Goal: Task Accomplishment & Management: Complete application form

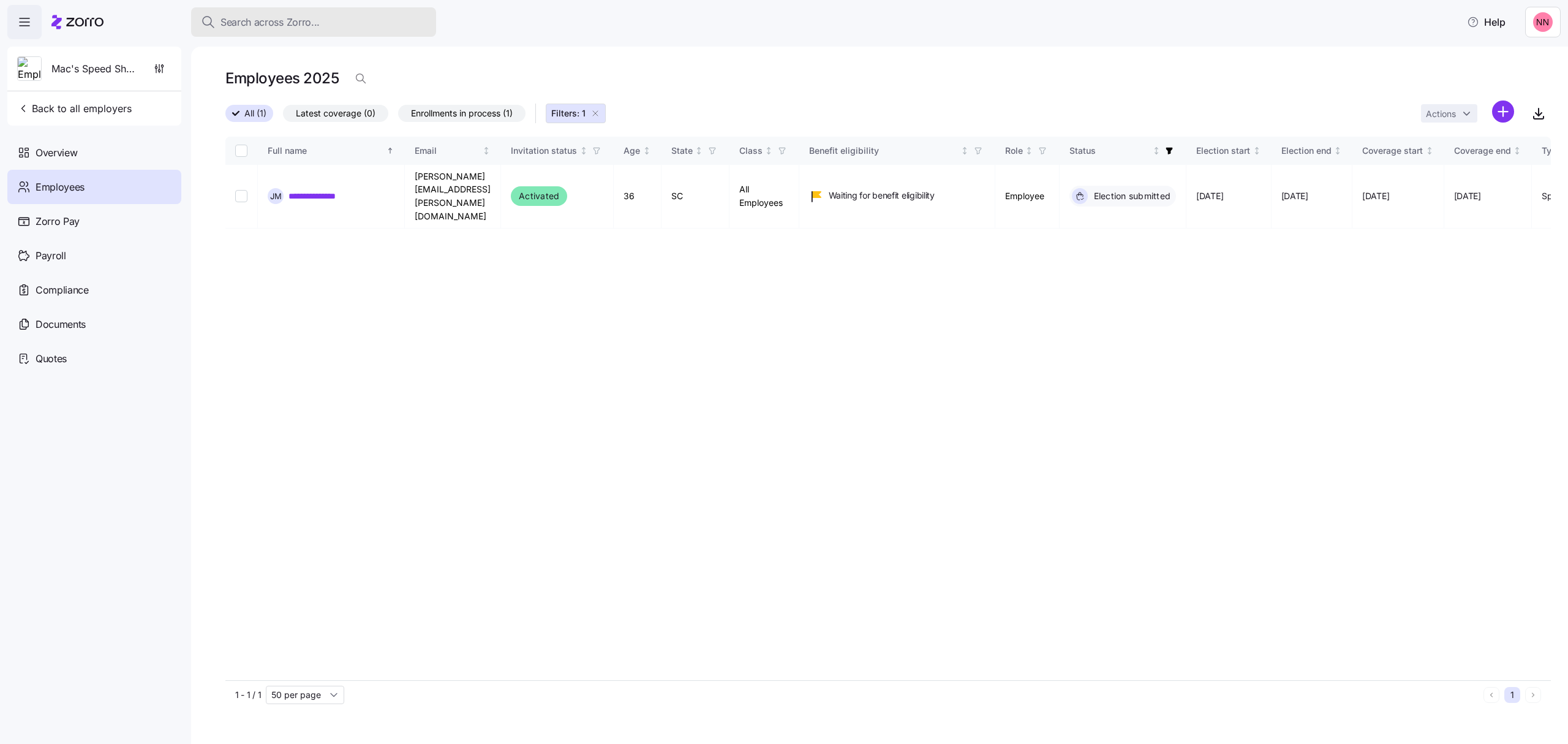
click at [314, 18] on span "Search across Zorro..." at bounding box center [270, 23] width 99 height 16
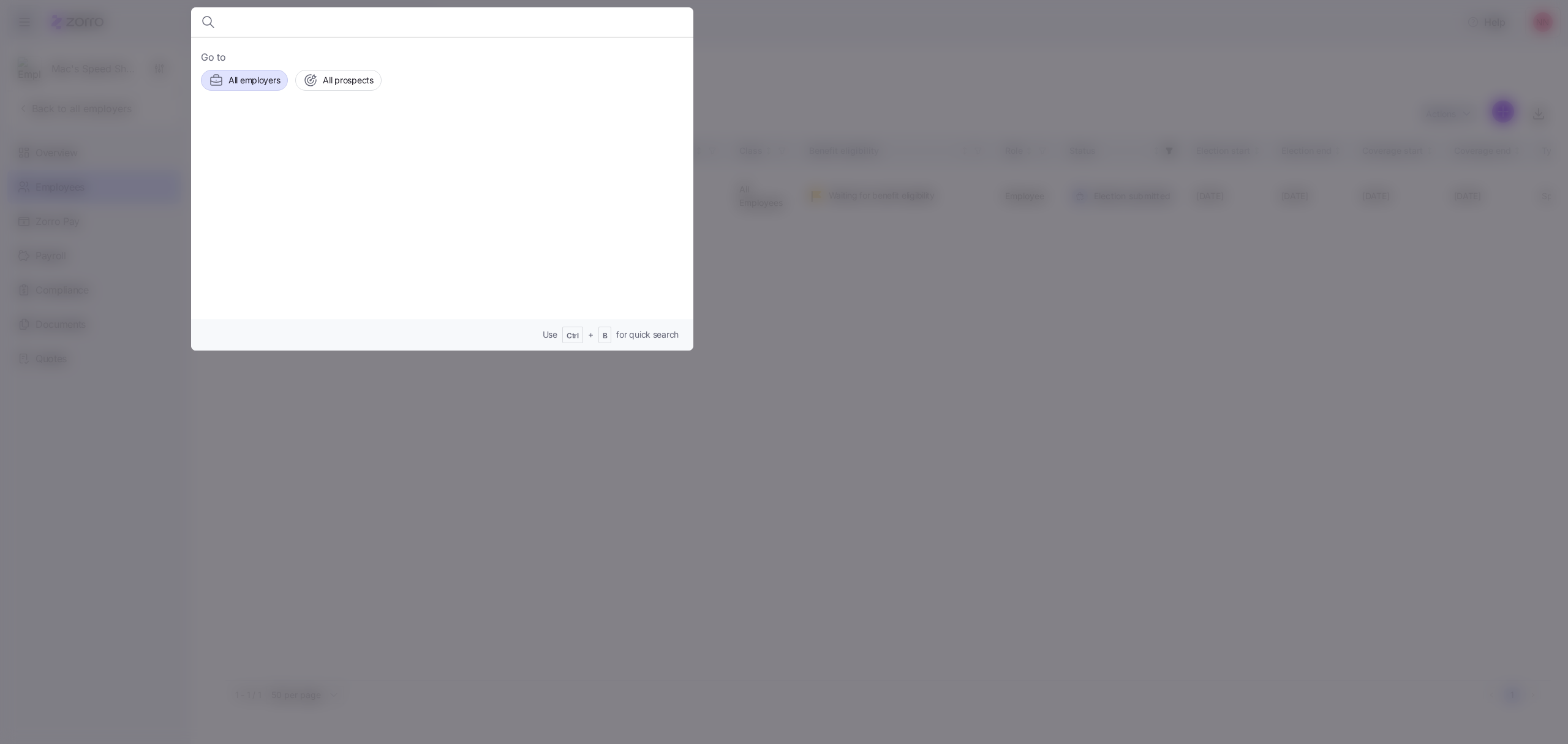
click at [255, 74] on span "All employers" at bounding box center [254, 80] width 51 height 12
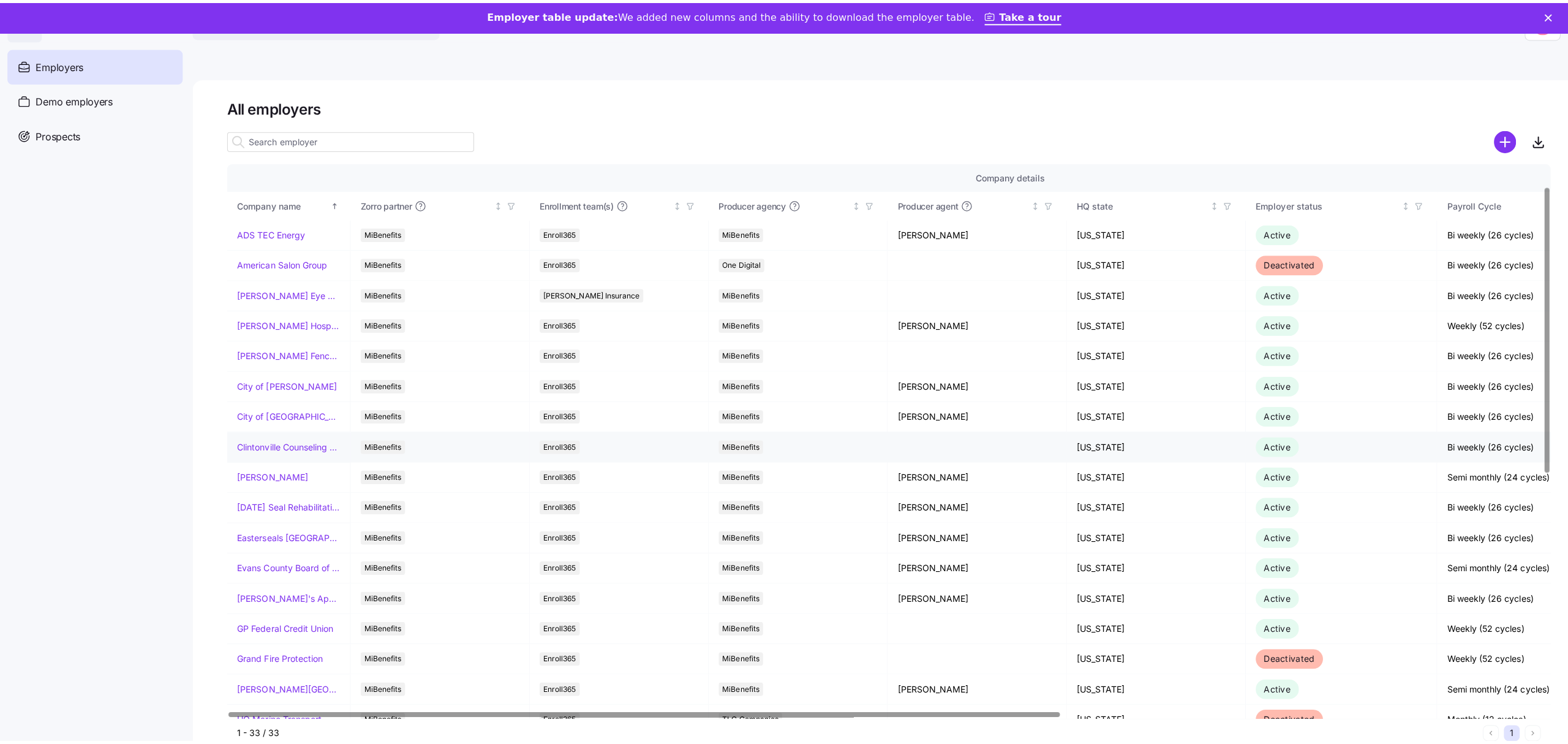
scroll to position [81, 0]
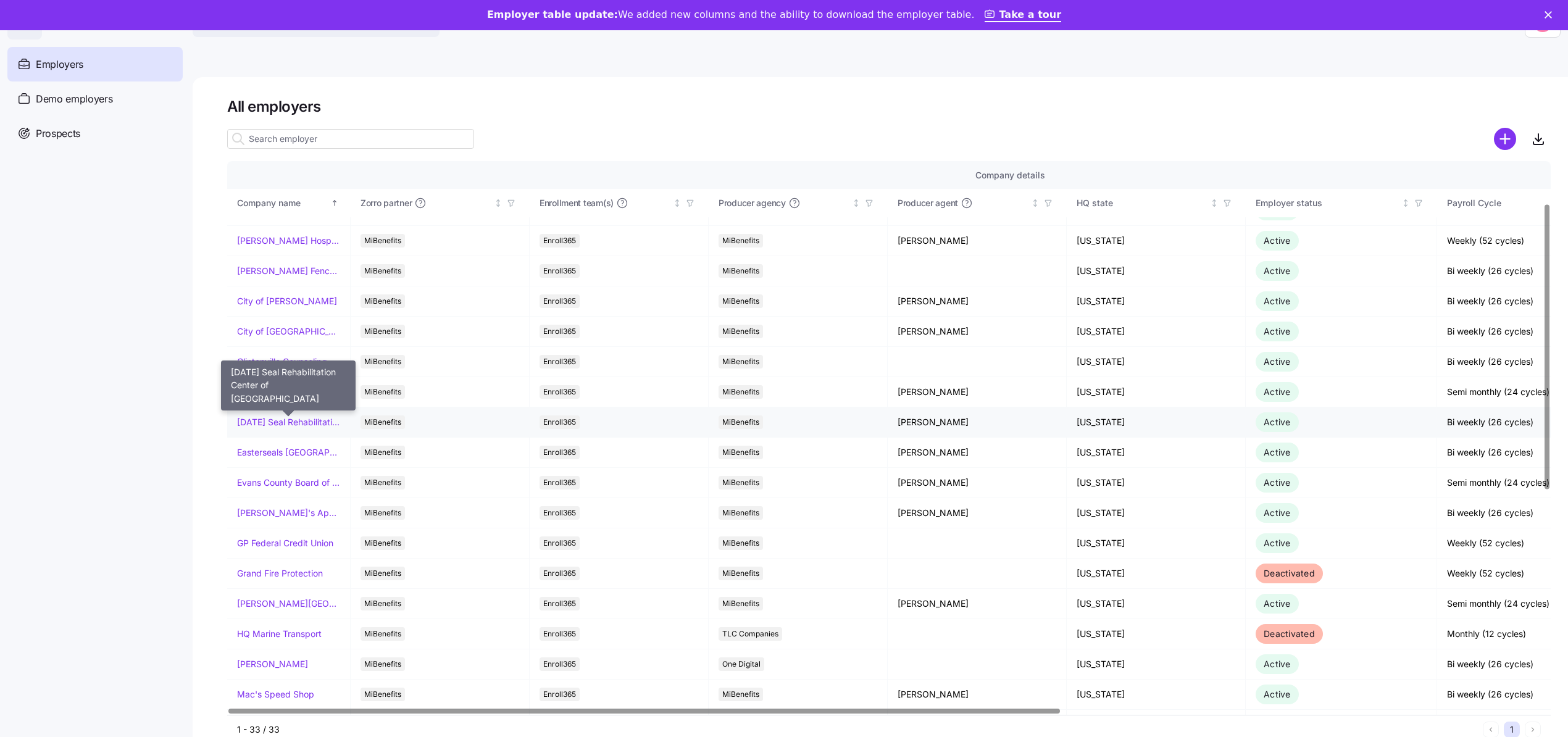
click at [309, 418] on link "[DATE] Seal Rehabilitation Center of [GEOGRAPHIC_DATA]" at bounding box center [288, 422] width 103 height 12
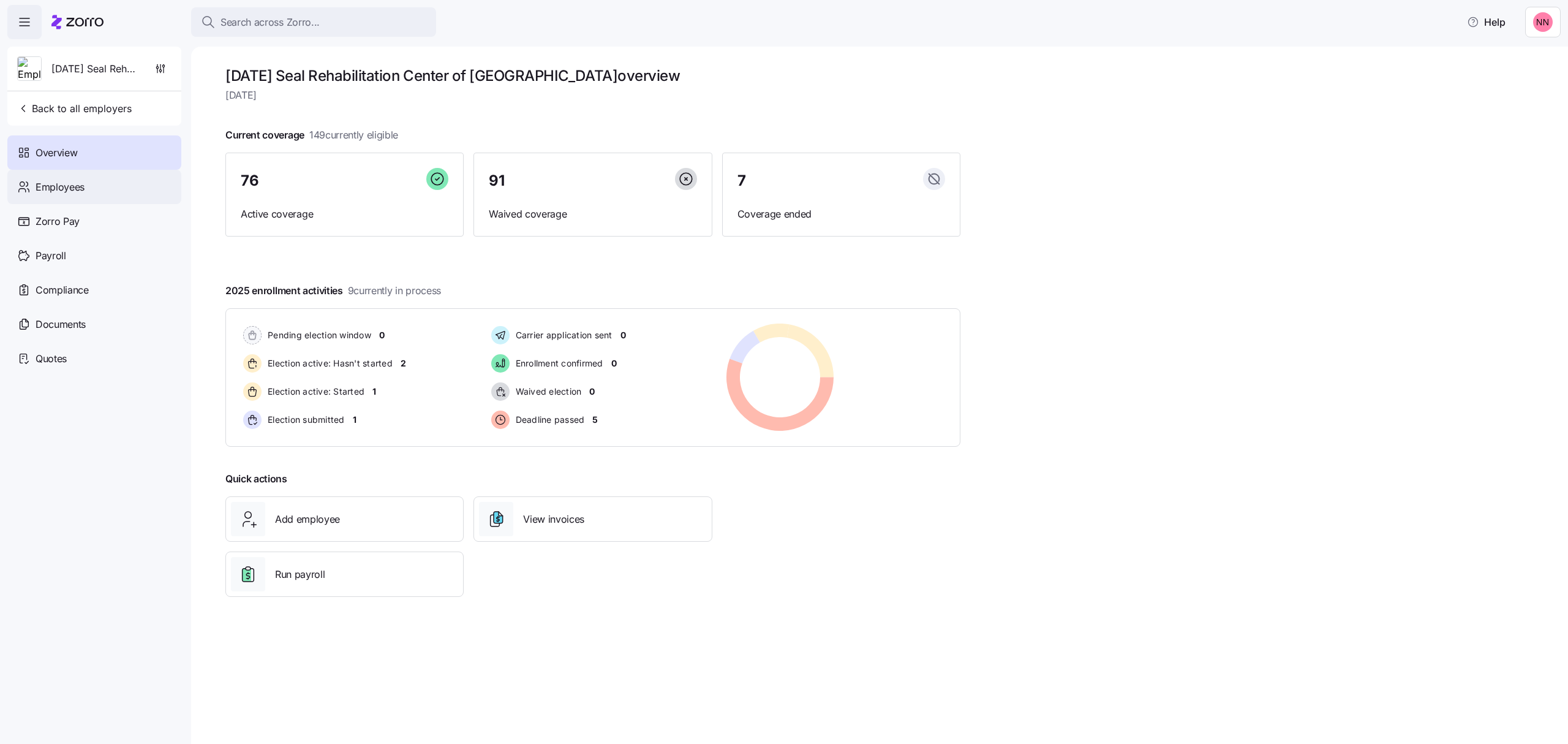
click at [72, 182] on span "Employees" at bounding box center [60, 188] width 49 height 16
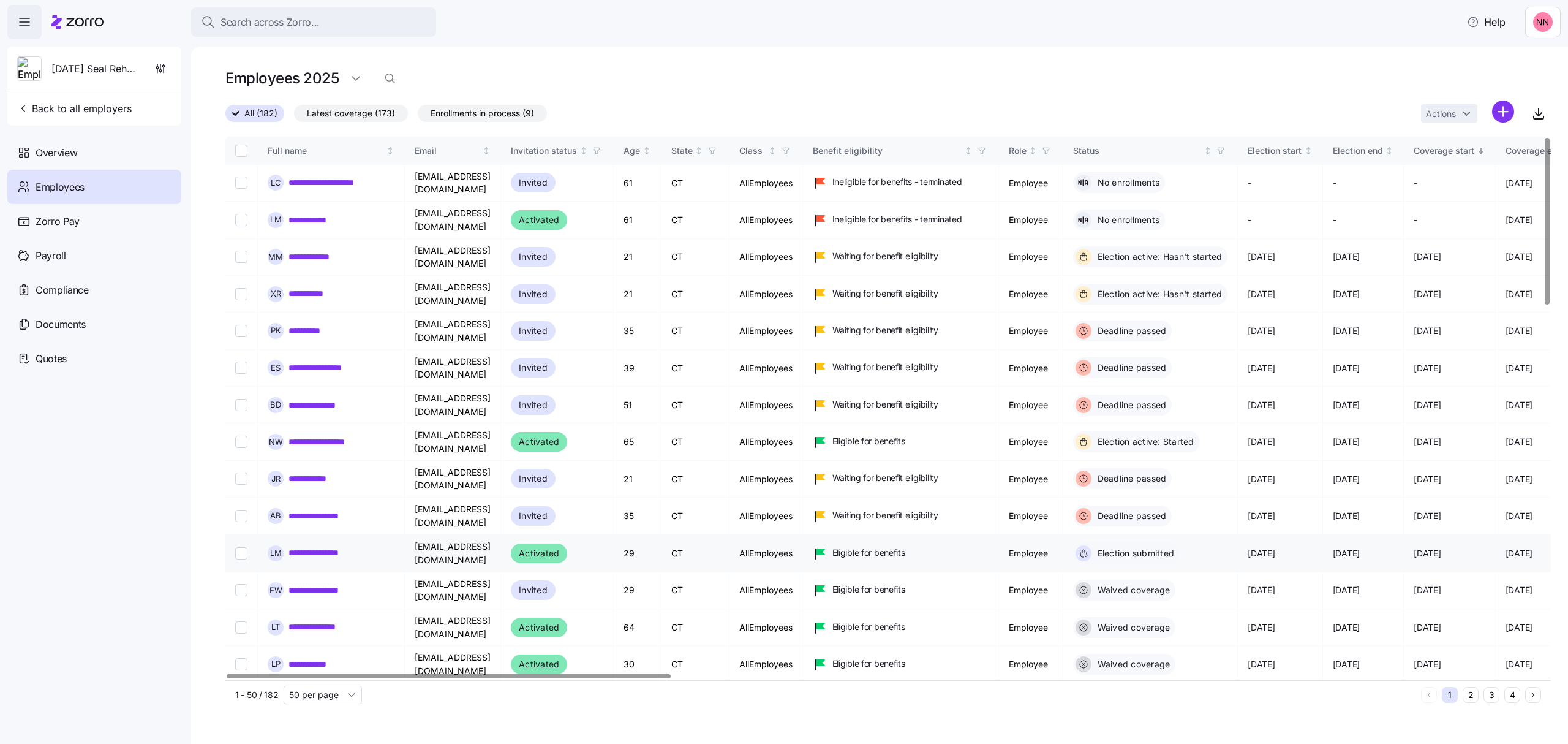
click at [344, 547] on link "**********" at bounding box center [325, 552] width 73 height 12
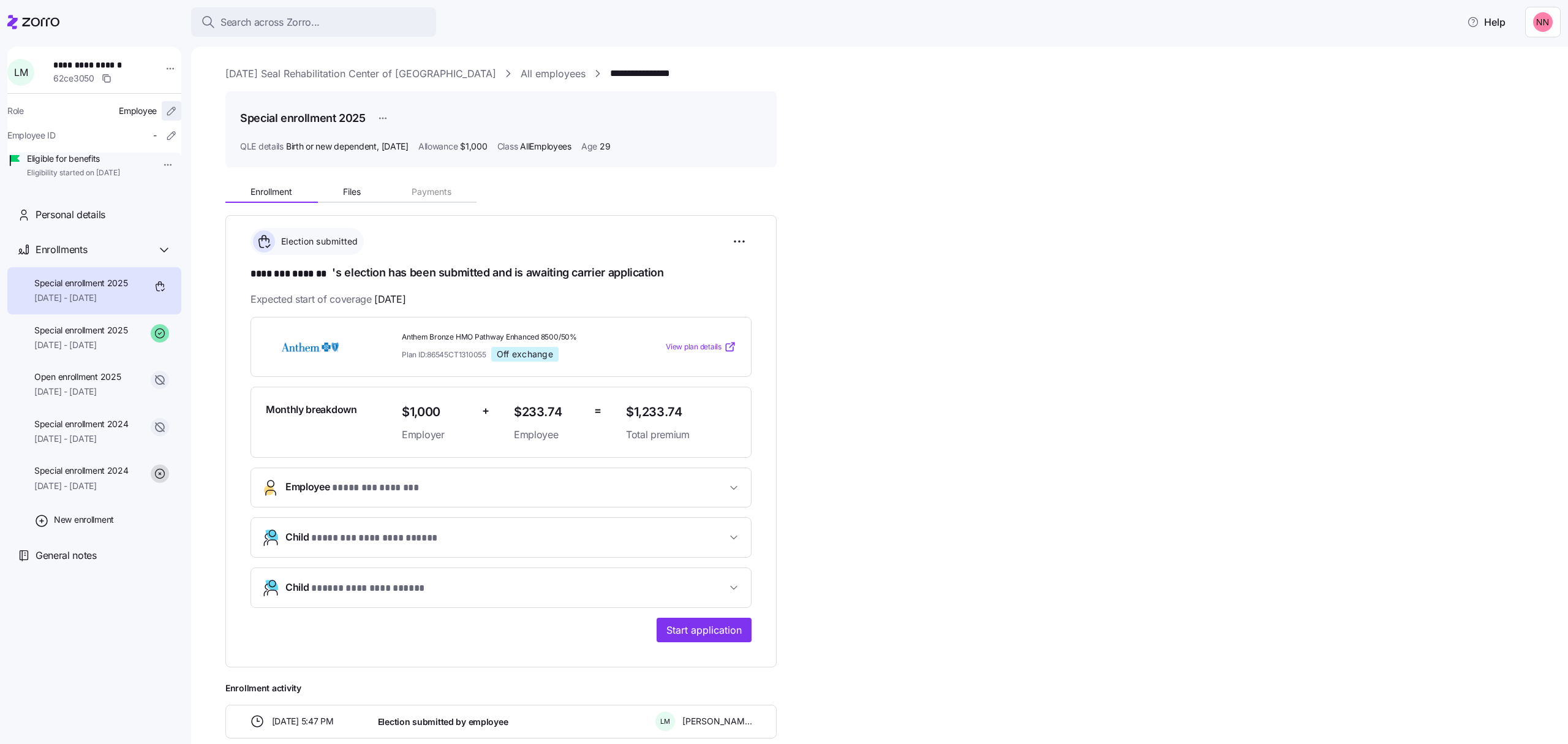
click at [167, 108] on icon "button" at bounding box center [171, 111] width 8 height 8
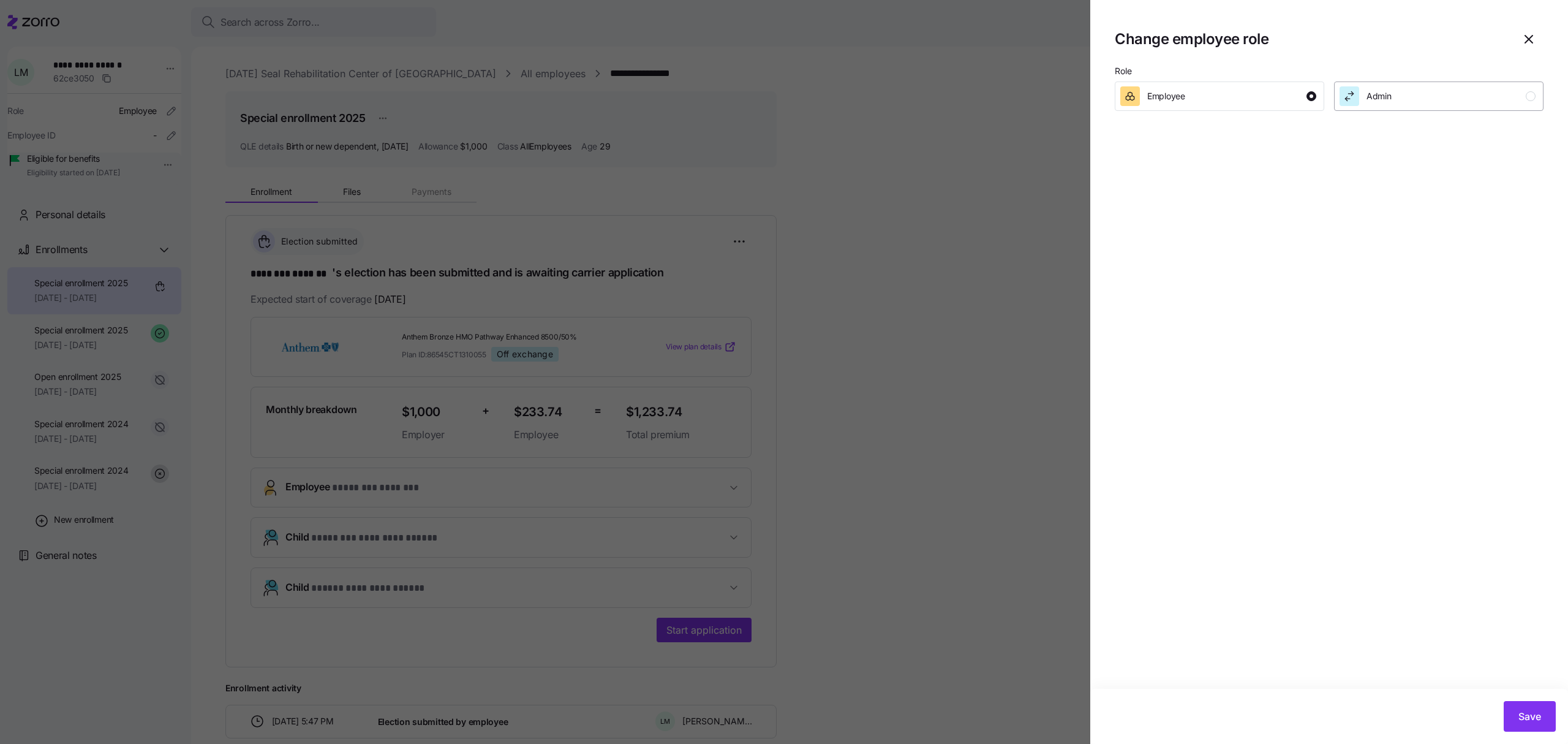
click at [1533, 96] on div "button" at bounding box center [1530, 96] width 10 height 10
click at [1528, 38] on icon "button" at bounding box center [1528, 39] width 7 height 7
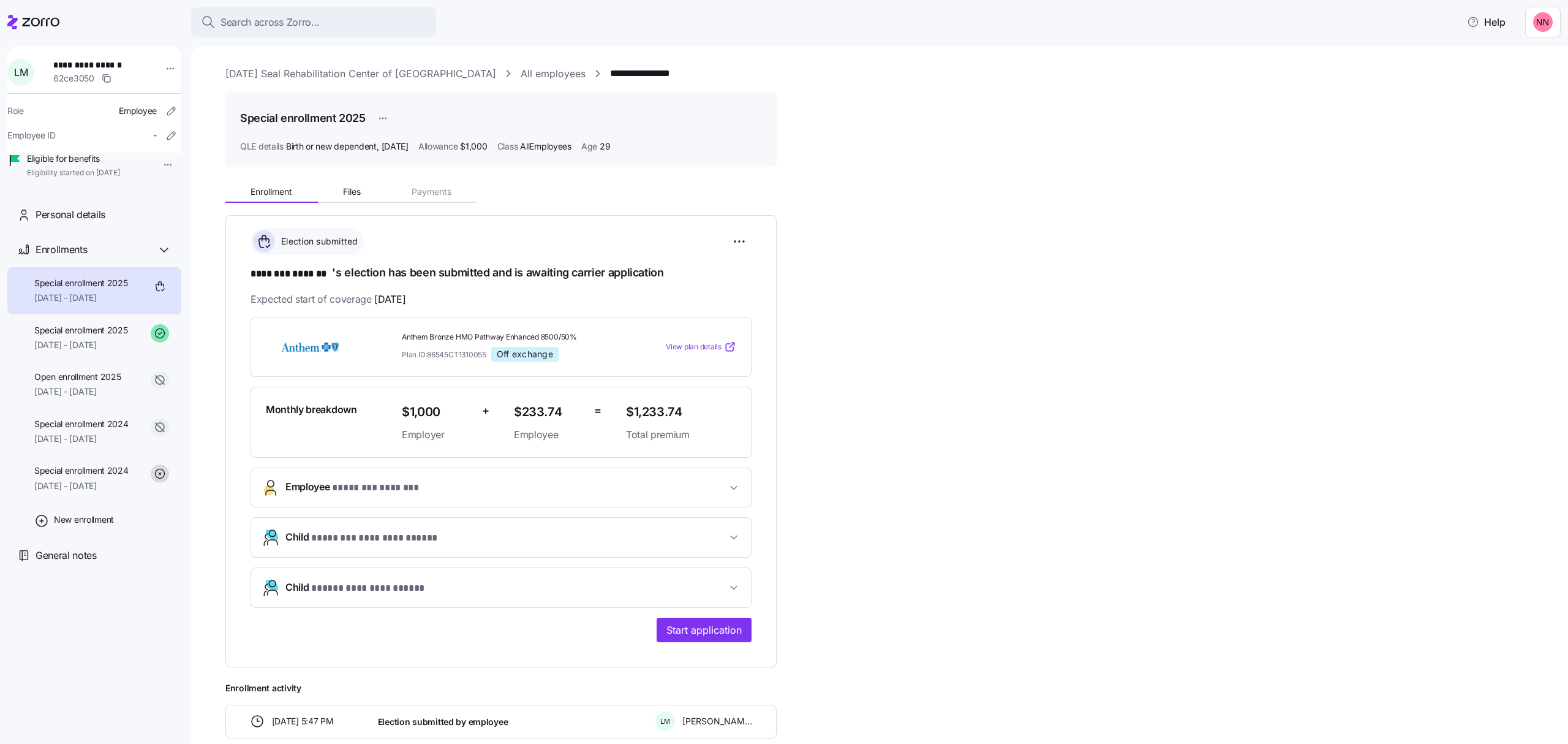
click at [447, 72] on link "[DATE] Seal Rehabilitation Center of [GEOGRAPHIC_DATA]" at bounding box center [361, 74] width 271 height 16
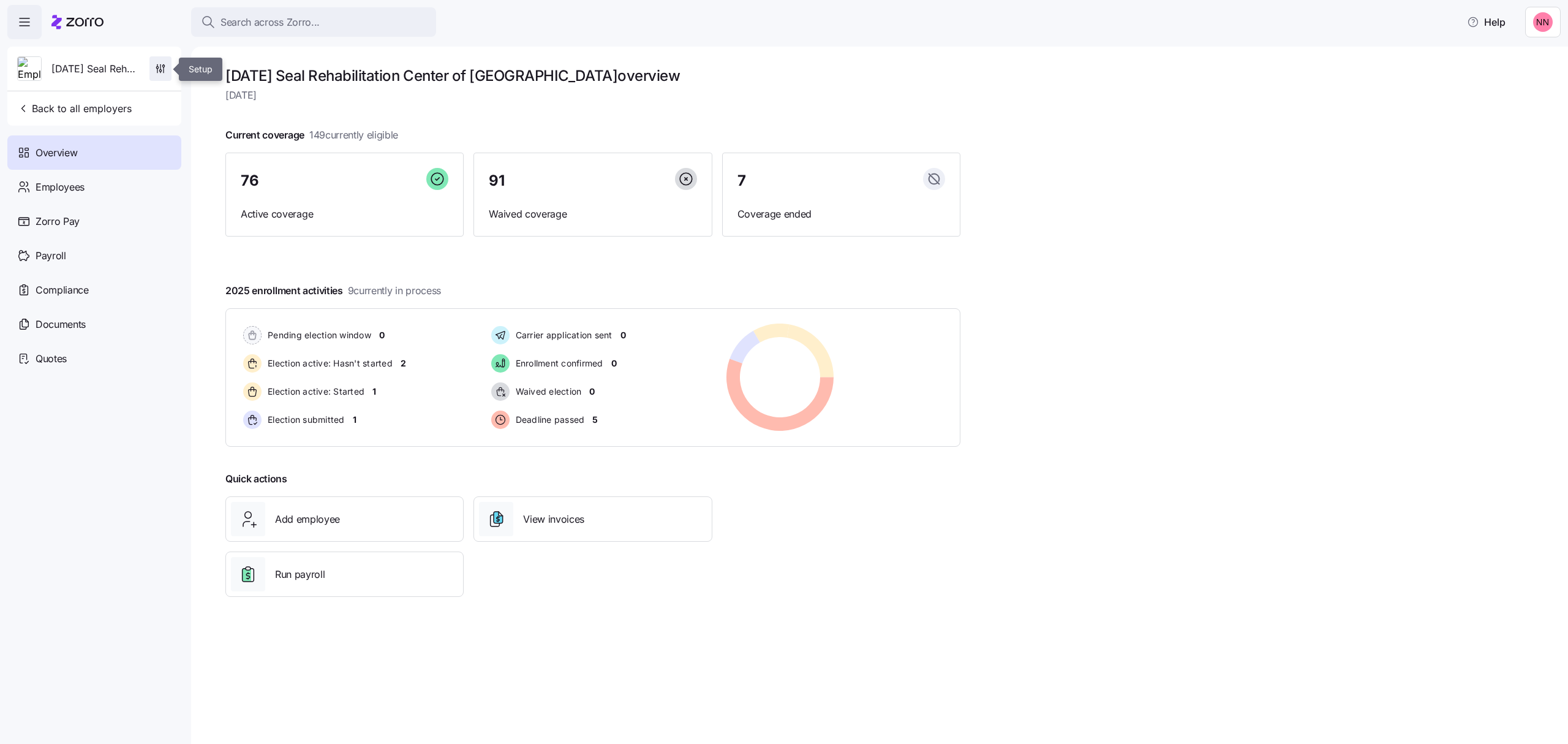
click at [162, 67] on icon "button" at bounding box center [160, 68] width 12 height 12
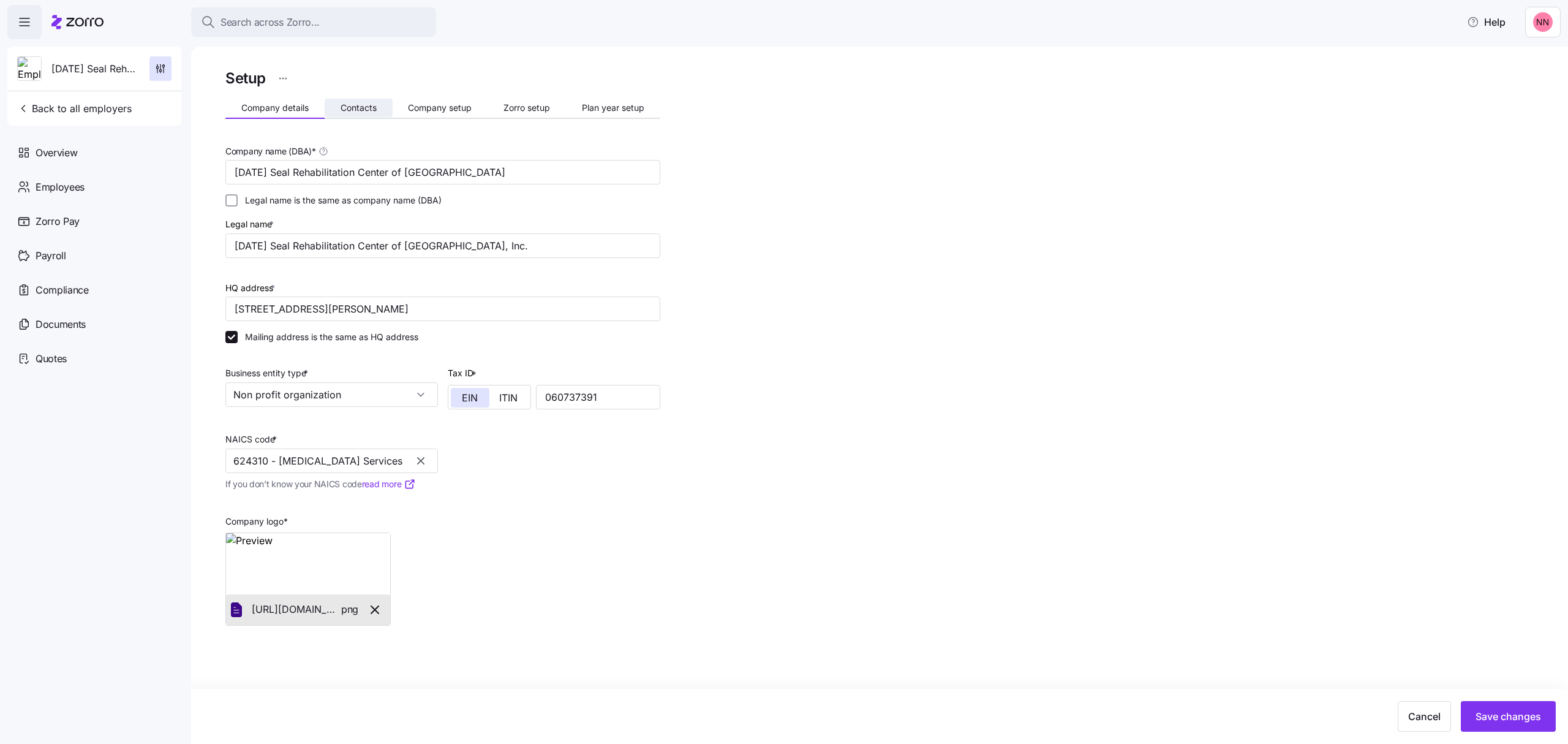
click at [371, 104] on span "Contacts" at bounding box center [358, 107] width 36 height 8
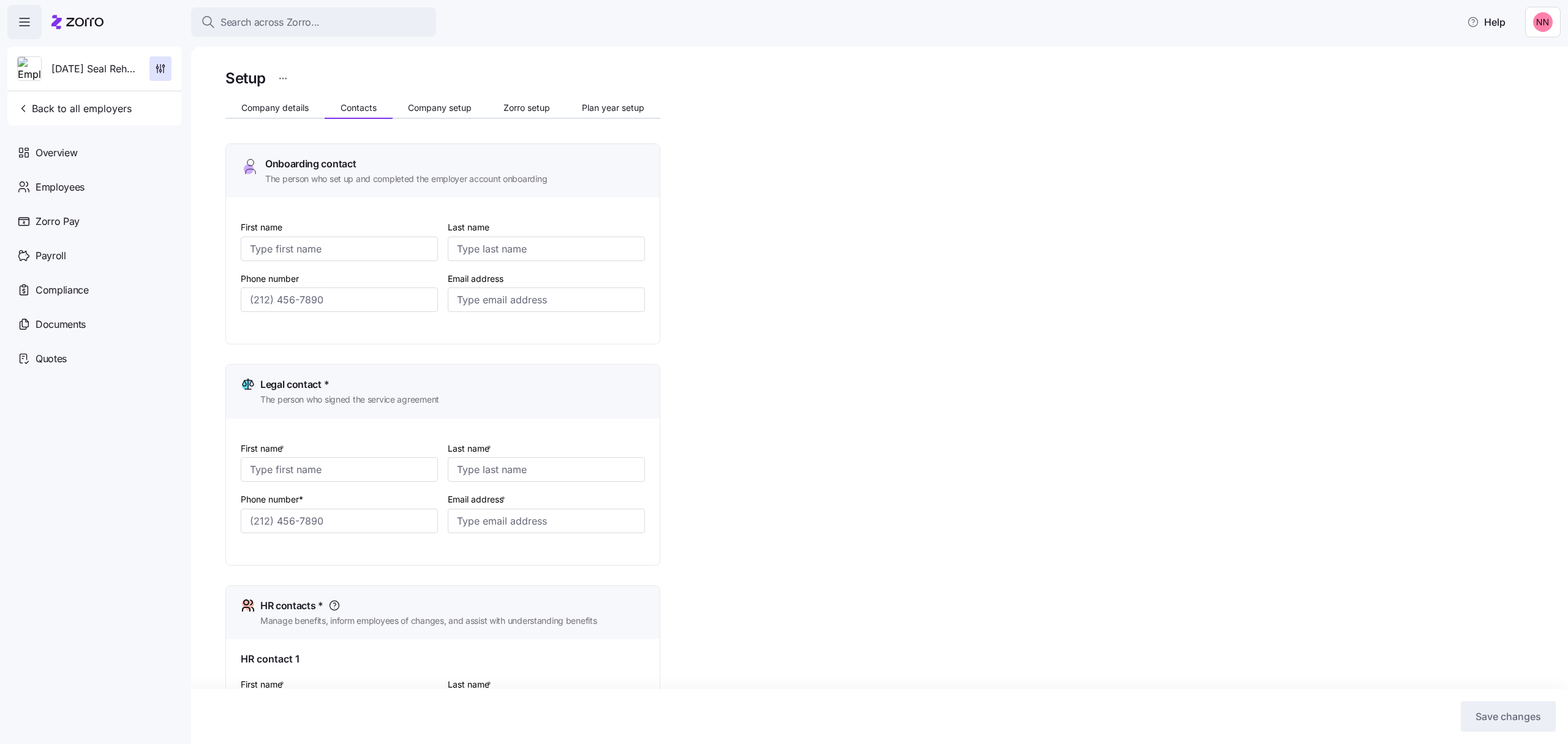
type input "Lauren"
type input "[PERSON_NAME]"
type input "[EMAIL_ADDRESS][DOMAIN_NAME]"
type input "[PERSON_NAME]"
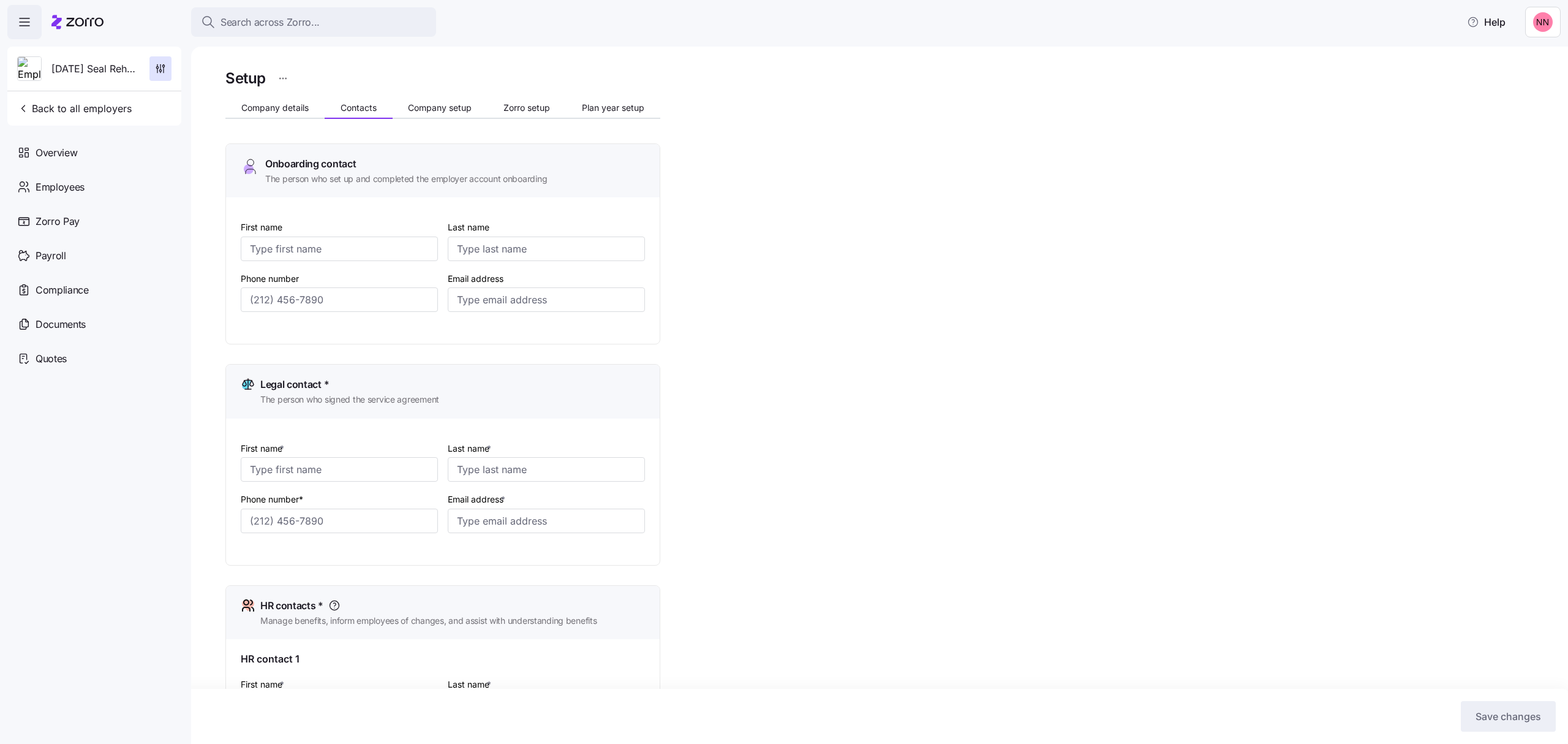
type input "[EMAIL_ADDRESS][DOMAIN_NAME]"
type input "Lauren"
type input "[PERSON_NAME]"
type input "[EMAIL_ADDRESS][DOMAIN_NAME]"
type input "[PERSON_NAME]"
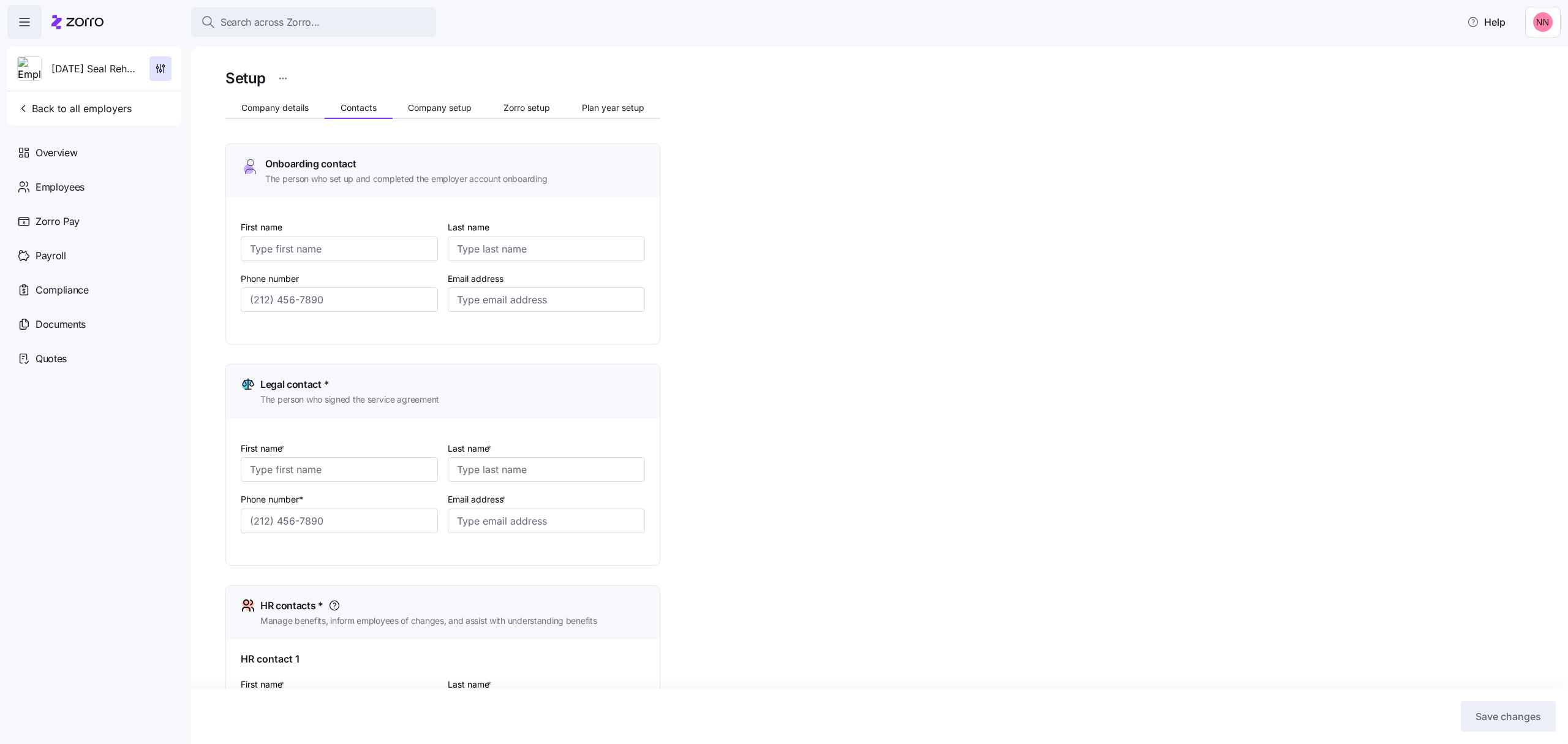
type input "[PERSON_NAME]"
type input "[EMAIL_ADDRESS][DOMAIN_NAME]"
type input "[PHONE_NUMBER]"
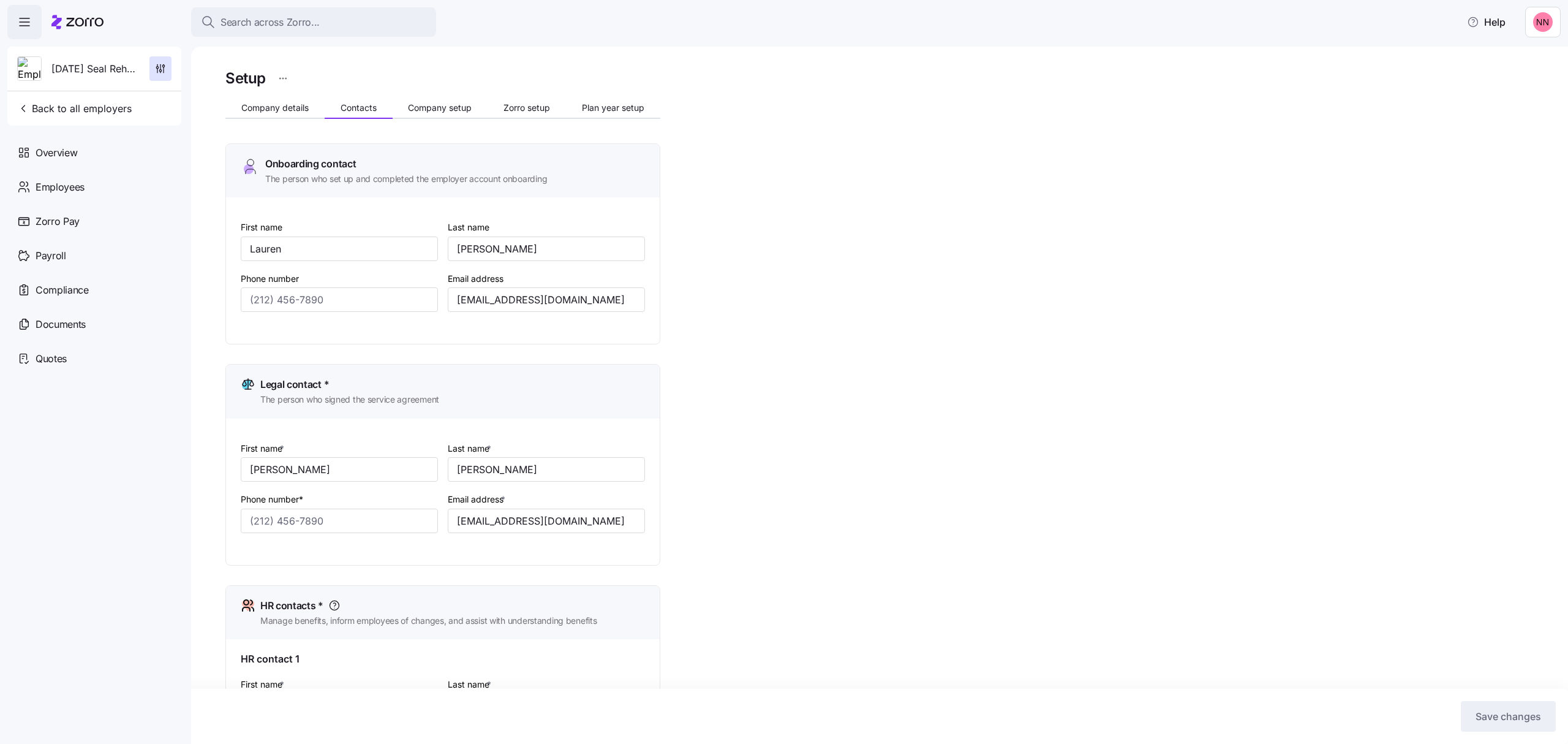
type input "[PHONE_NUMBER]"
click at [284, 18] on span "Search across Zorro..." at bounding box center [270, 23] width 99 height 16
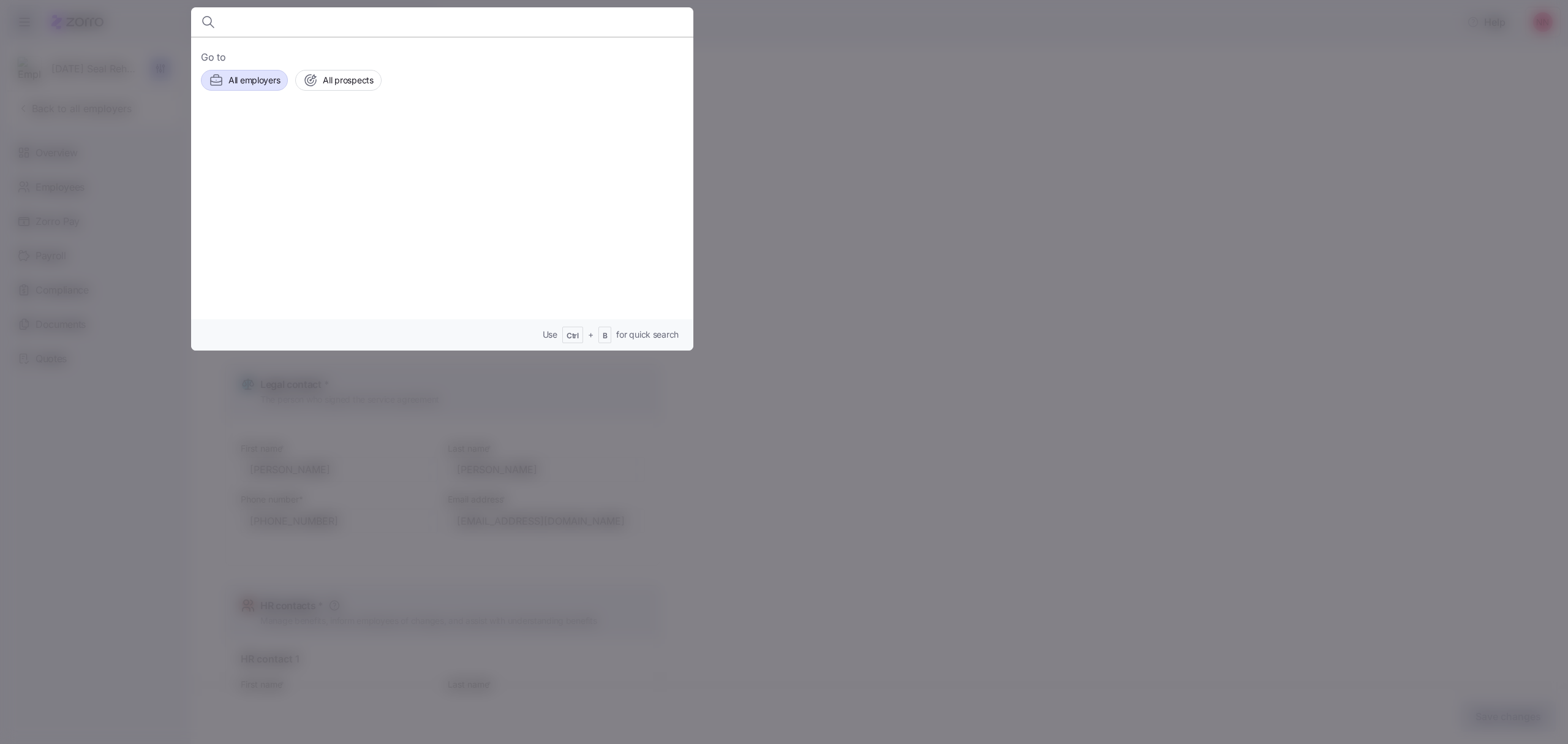
click at [246, 81] on span "All employers" at bounding box center [254, 80] width 51 height 12
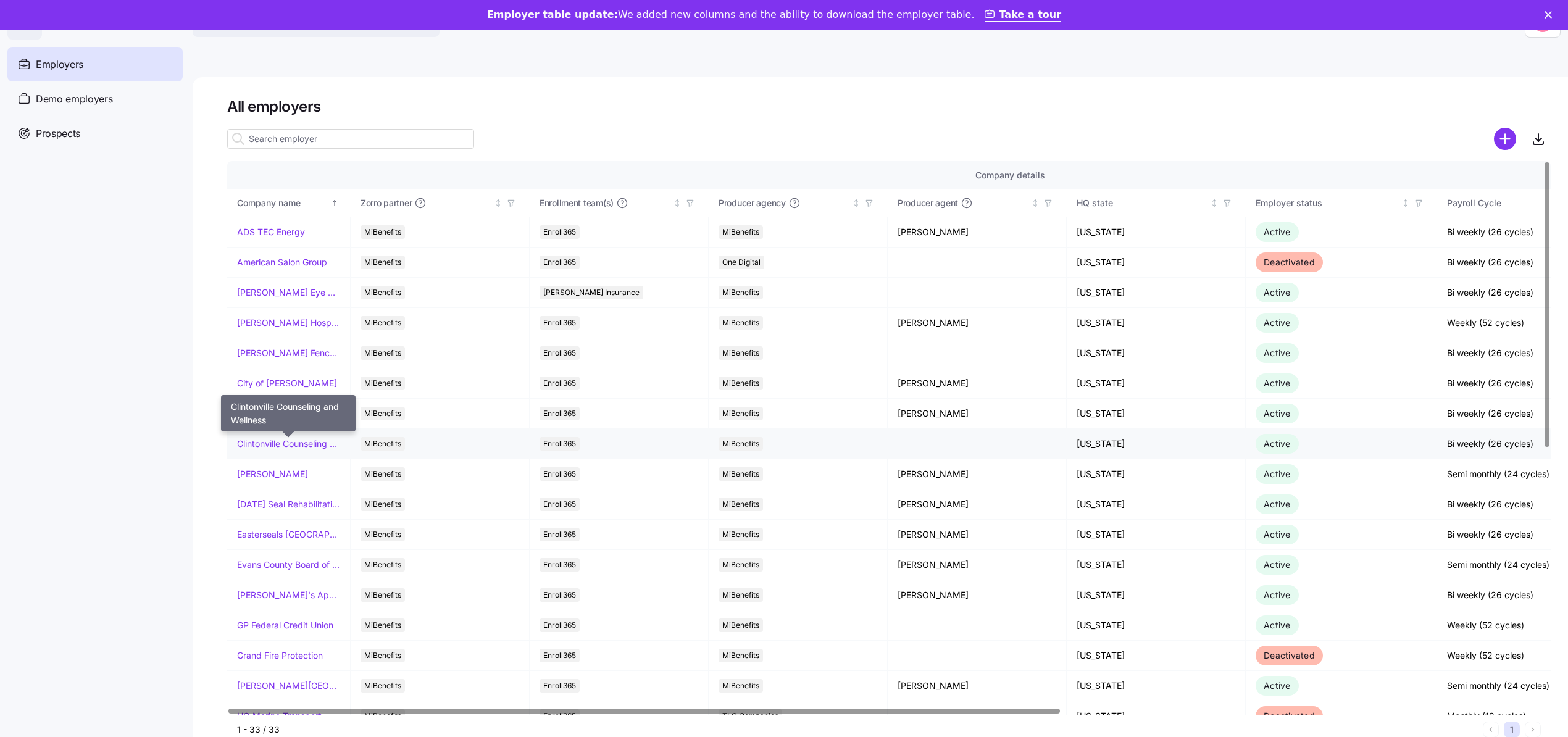
click at [324, 438] on link "Clintonville Counseling and Wellness" at bounding box center [288, 444] width 103 height 12
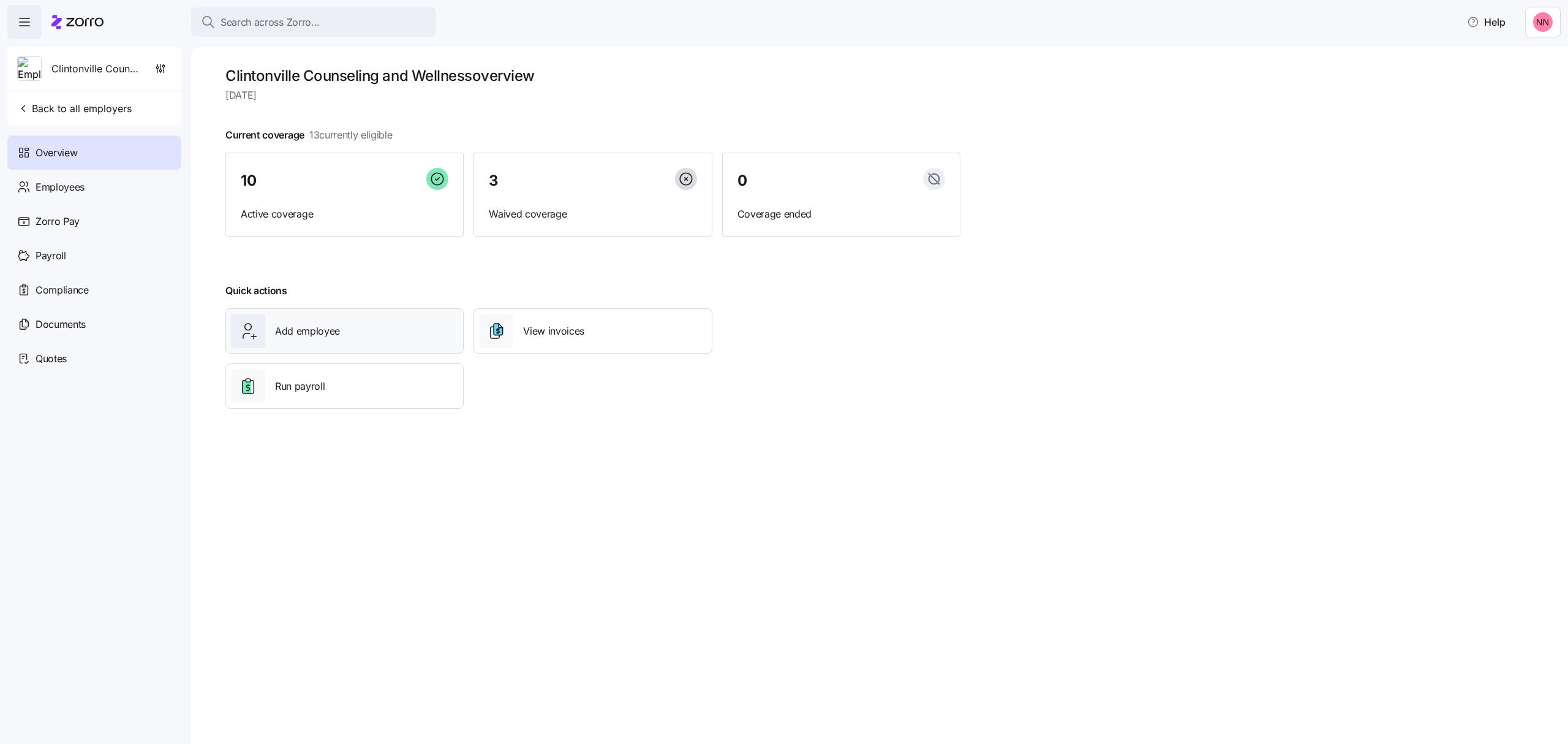
click at [359, 326] on div "Add employee" at bounding box center [344, 331] width 227 height 35
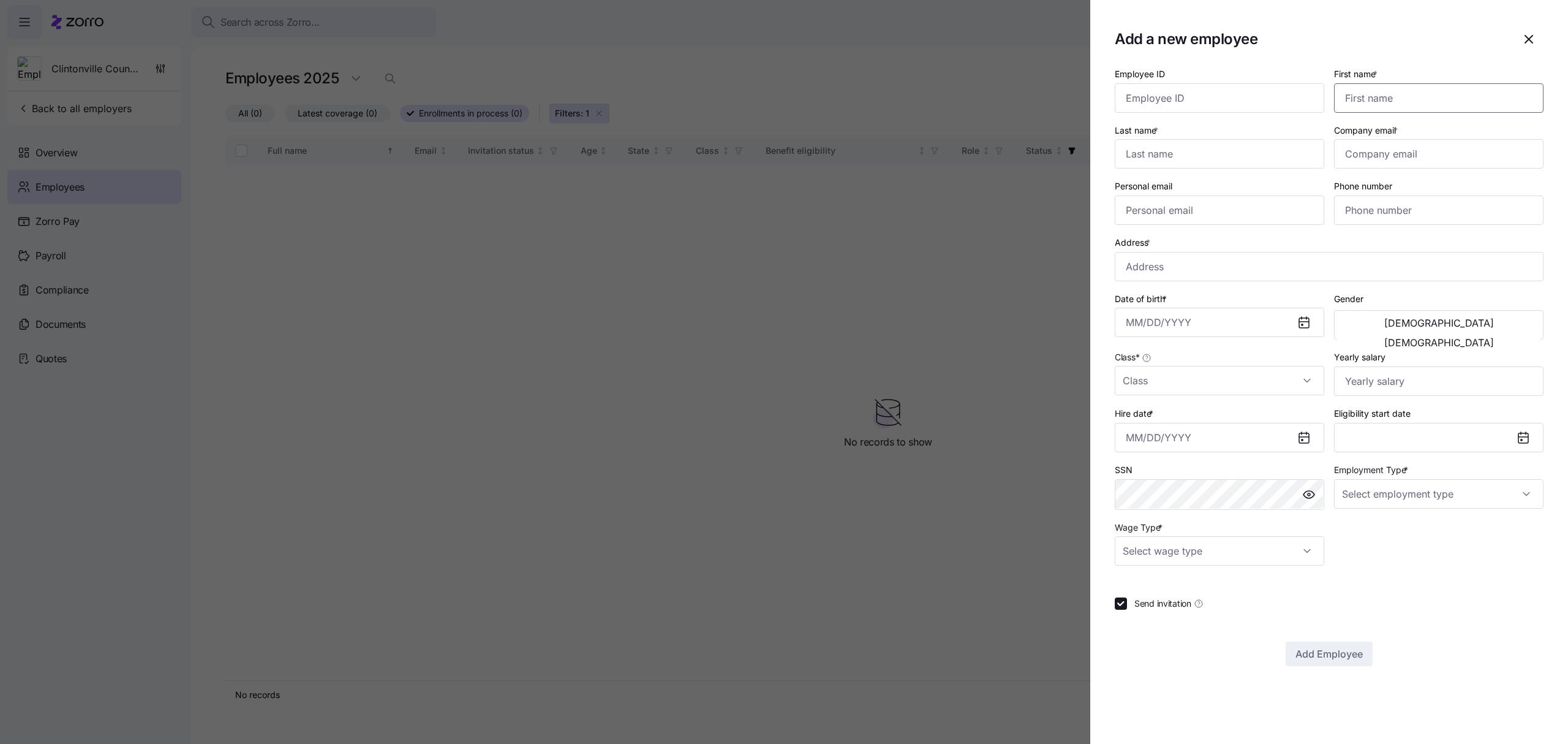
click at [1438, 89] on input "First name *" at bounding box center [1439, 98] width 210 height 29
type input "[PERSON_NAME]"
type input "Merill"
click at [1375, 156] on input "Company email *" at bounding box center [1439, 154] width 210 height 29
paste input "[PERSON_NAME][EMAIL_ADDRESS][DOMAIN_NAME]"
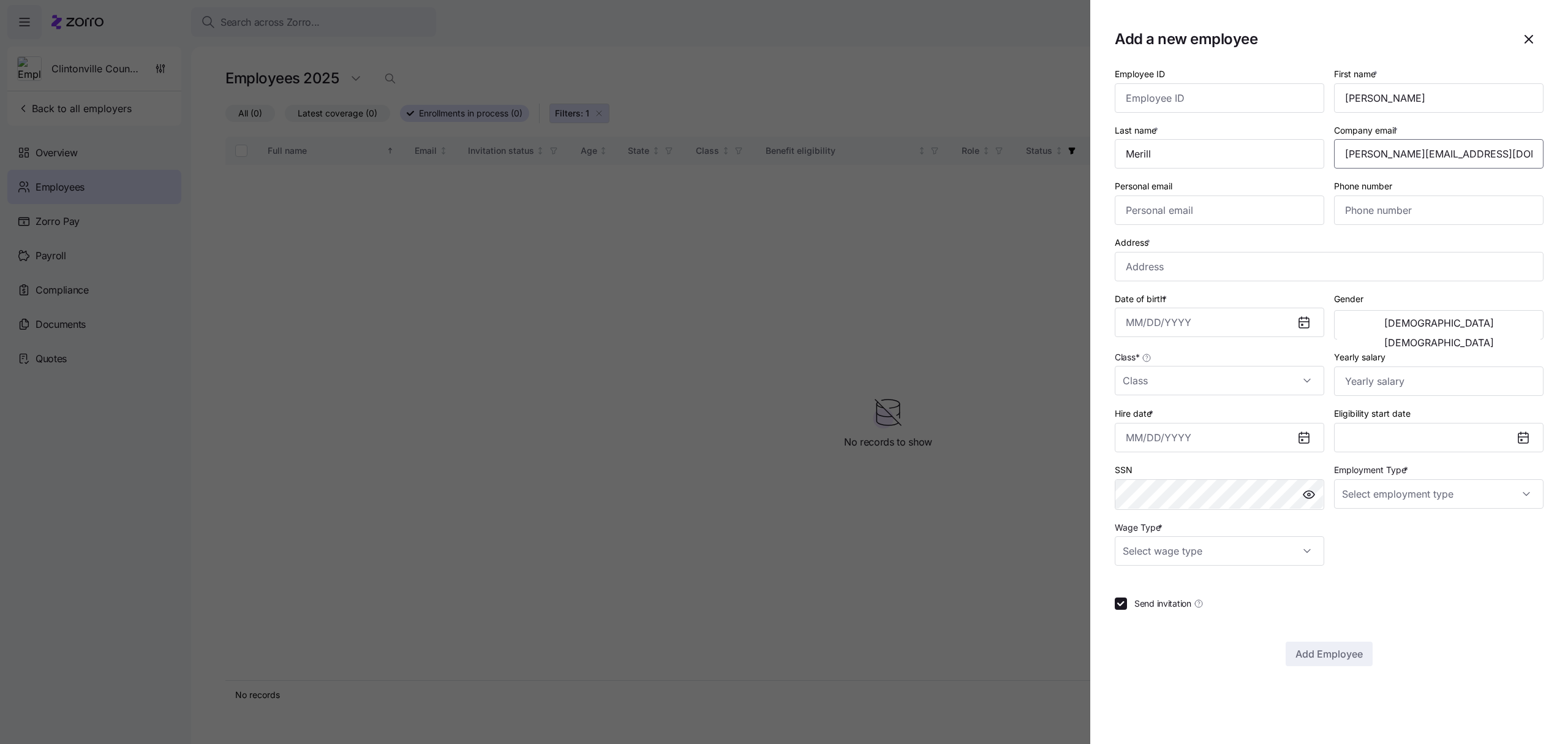
type input "[PERSON_NAME][EMAIL_ADDRESS][DOMAIN_NAME]"
click at [1409, 209] on input "Phone number" at bounding box center [1439, 210] width 210 height 29
paste input "[PHONE_NUMBER]"
type input "[PHONE_NUMBER]"
click at [1197, 265] on input "Address *" at bounding box center [1329, 266] width 428 height 29
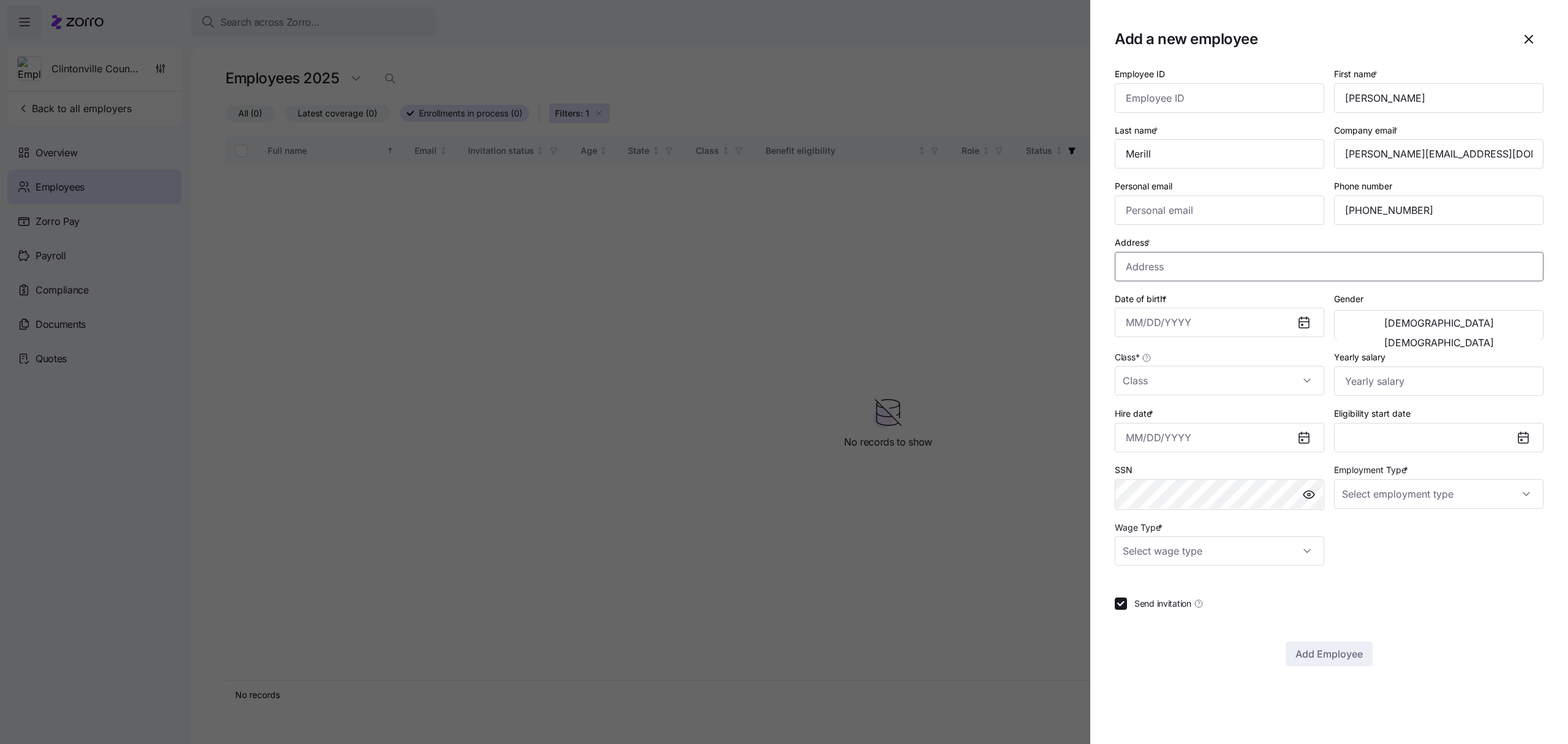
paste input "[STREET_ADDRESS][PERSON_NAME]"
type input "[STREET_ADDRESS][PERSON_NAME]"
click at [1179, 324] on input "Date of birth *" at bounding box center [1220, 322] width 210 height 29
paste input "[DATE]"
type input "[DATE]"
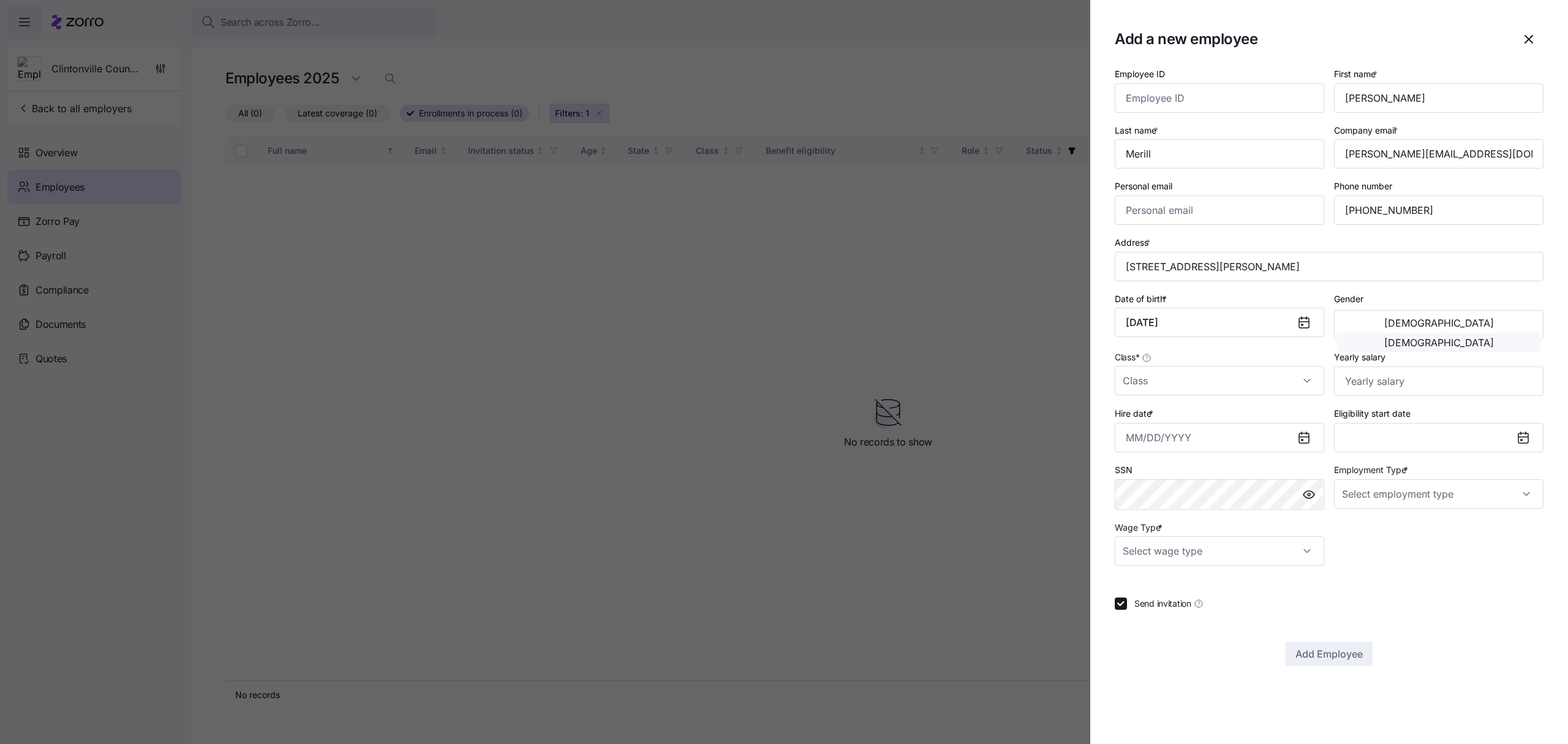
click at [1487, 337] on span "[DEMOGRAPHIC_DATA]" at bounding box center [1439, 342] width 109 height 10
click at [1161, 369] on input "Class *" at bounding box center [1220, 380] width 210 height 29
click at [1169, 420] on span "AllEmployees" at bounding box center [1156, 420] width 53 height 14
type input "AllEmployees"
click at [1365, 386] on input "Yearly salary" at bounding box center [1439, 381] width 210 height 29
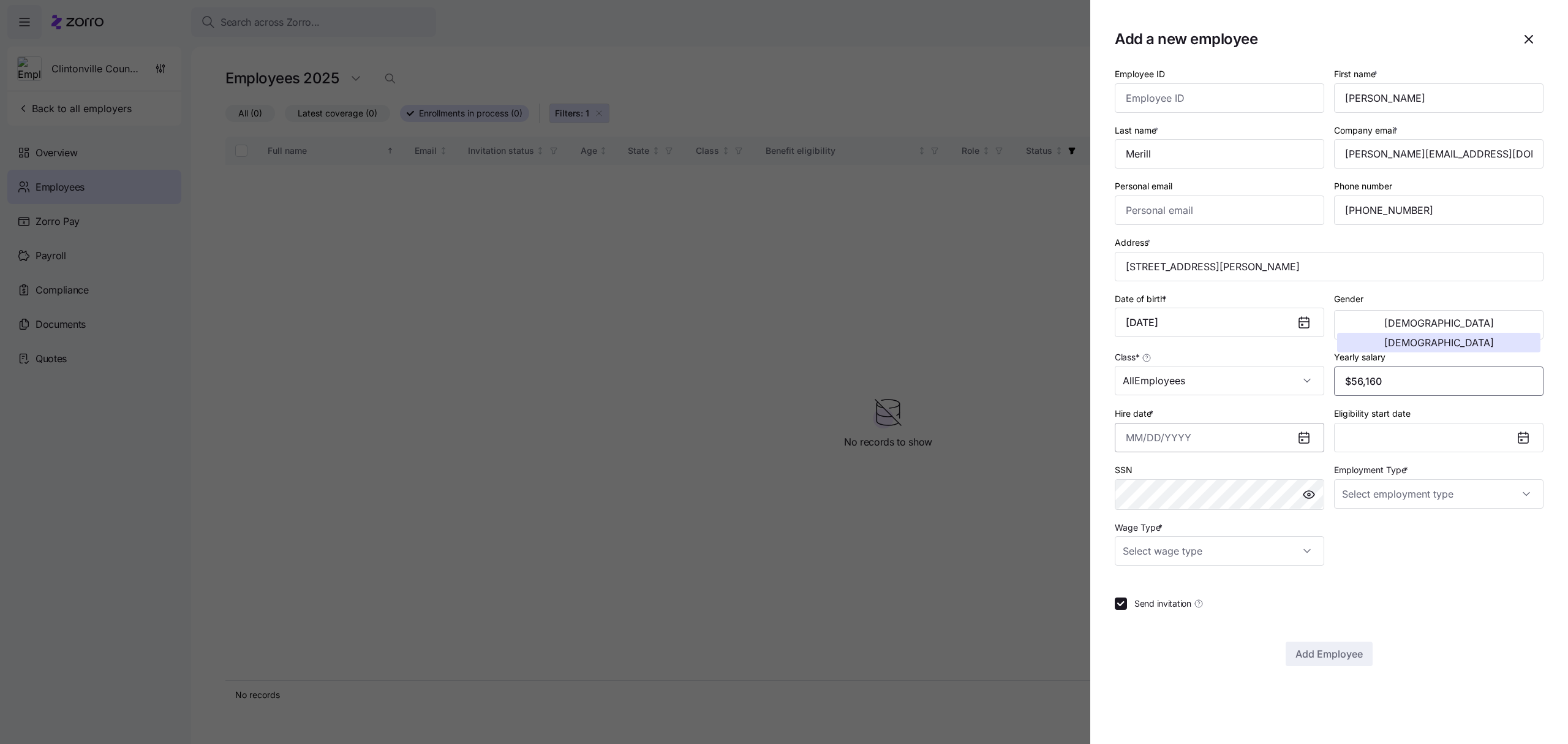
type input "$56,160"
click at [1179, 444] on input "Hire date *" at bounding box center [1220, 437] width 210 height 29
click at [1144, 628] on button "18" at bounding box center [1140, 631] width 29 height 29
type input "[DATE]"
click at [1451, 436] on button "[DATE]" at bounding box center [1439, 437] width 210 height 29
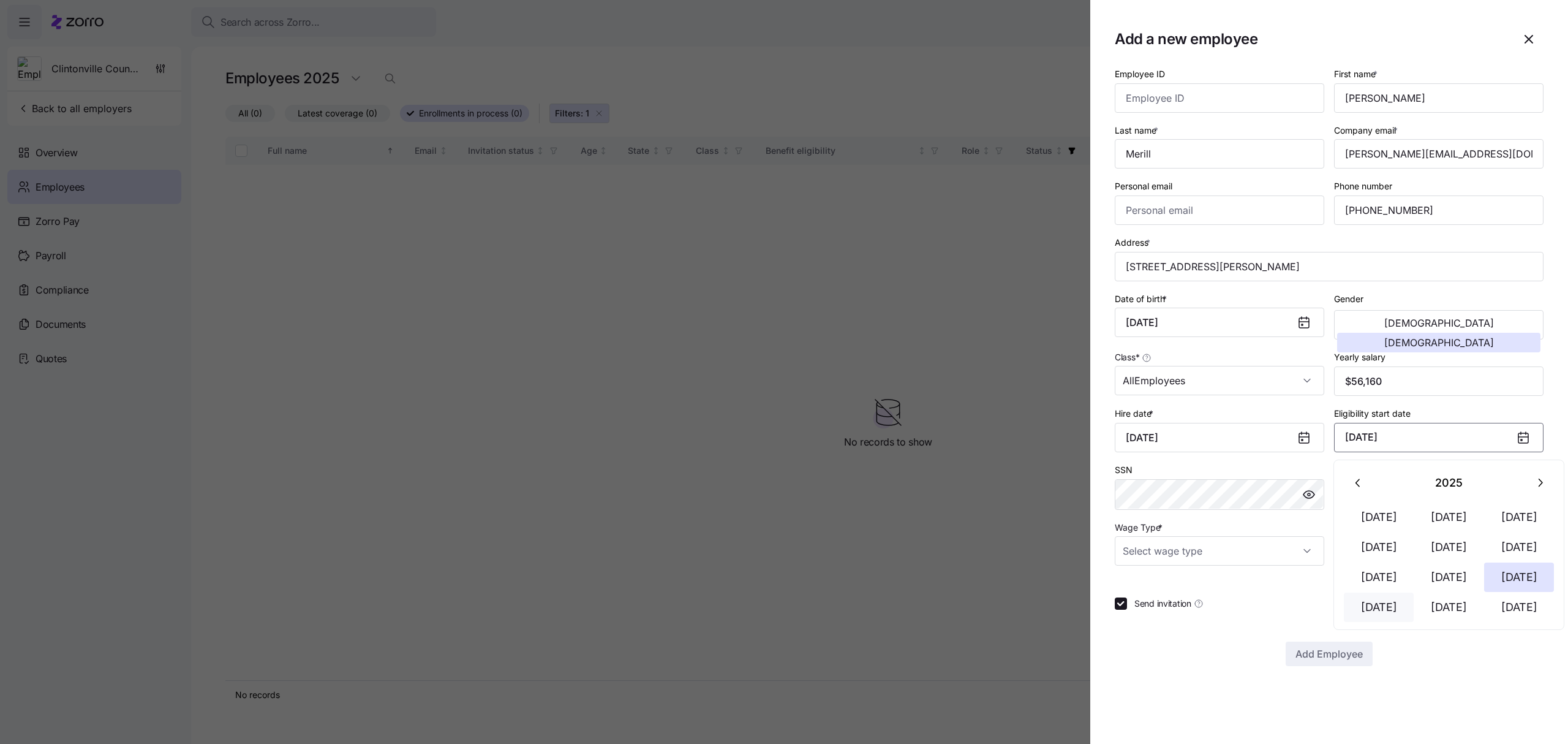
click at [1389, 607] on button "[DATE]" at bounding box center [1379, 607] width 70 height 29
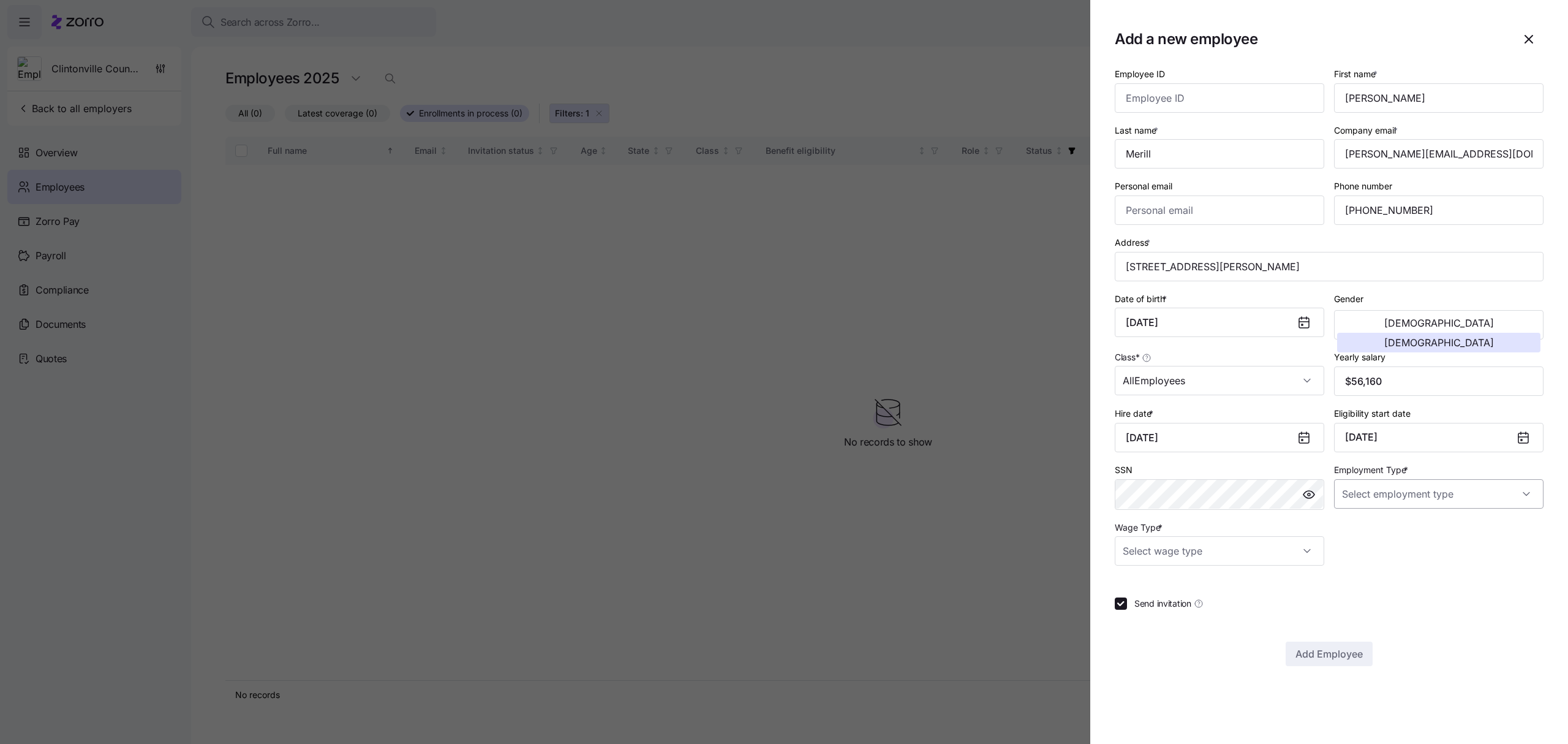
click at [1392, 494] on input "Employment Type *" at bounding box center [1439, 494] width 210 height 29
click at [1363, 523] on div "Full Time" at bounding box center [1438, 534] width 200 height 26
type input "Full Time"
click at [1255, 544] on input "Wage Type *" at bounding box center [1220, 551] width 210 height 29
click at [1171, 589] on div "Salary" at bounding box center [1220, 592] width 200 height 26
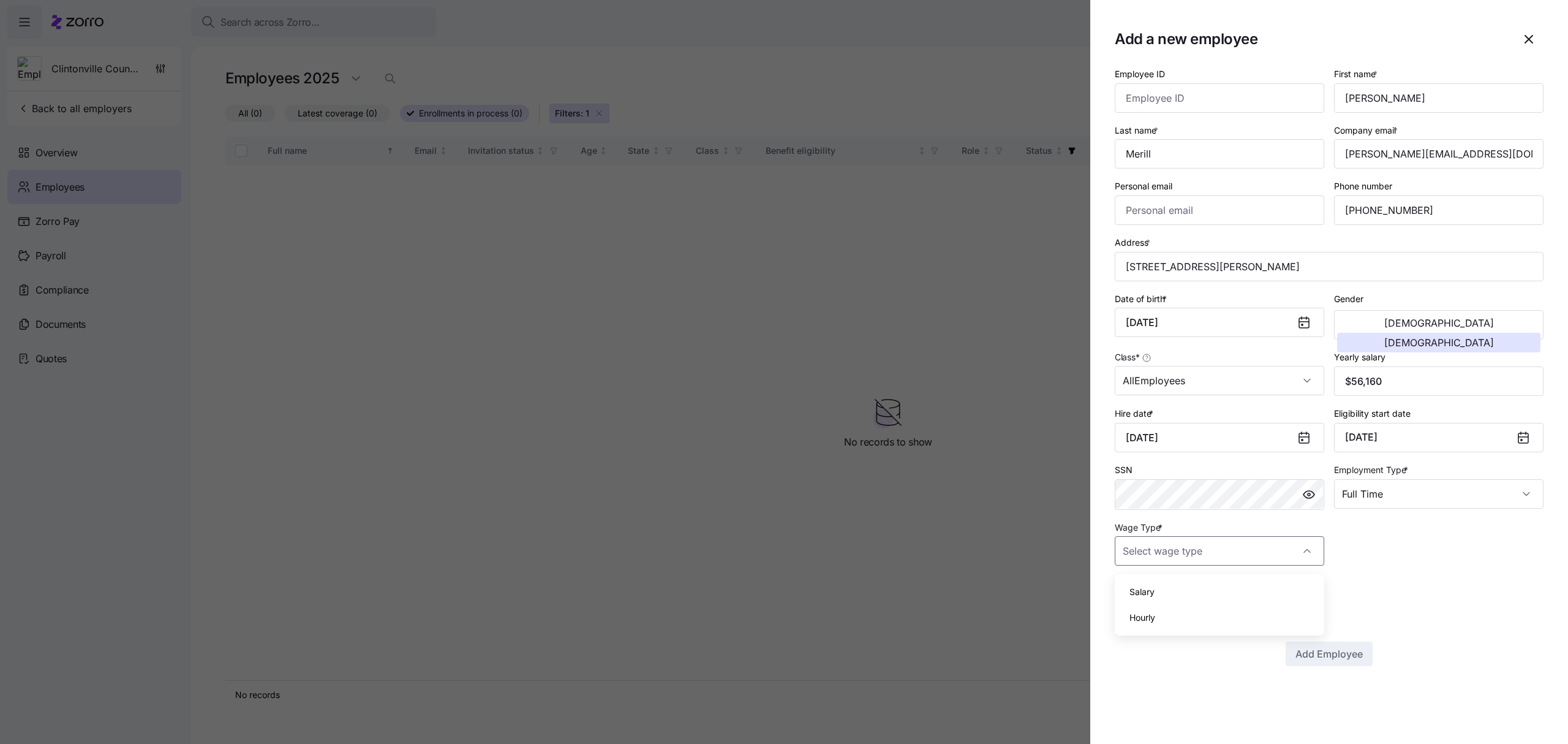
type input "Salary"
click at [1519, 437] on icon at bounding box center [1523, 437] width 10 height 0
click at [1459, 433] on button "[DATE]" at bounding box center [1439, 437] width 210 height 29
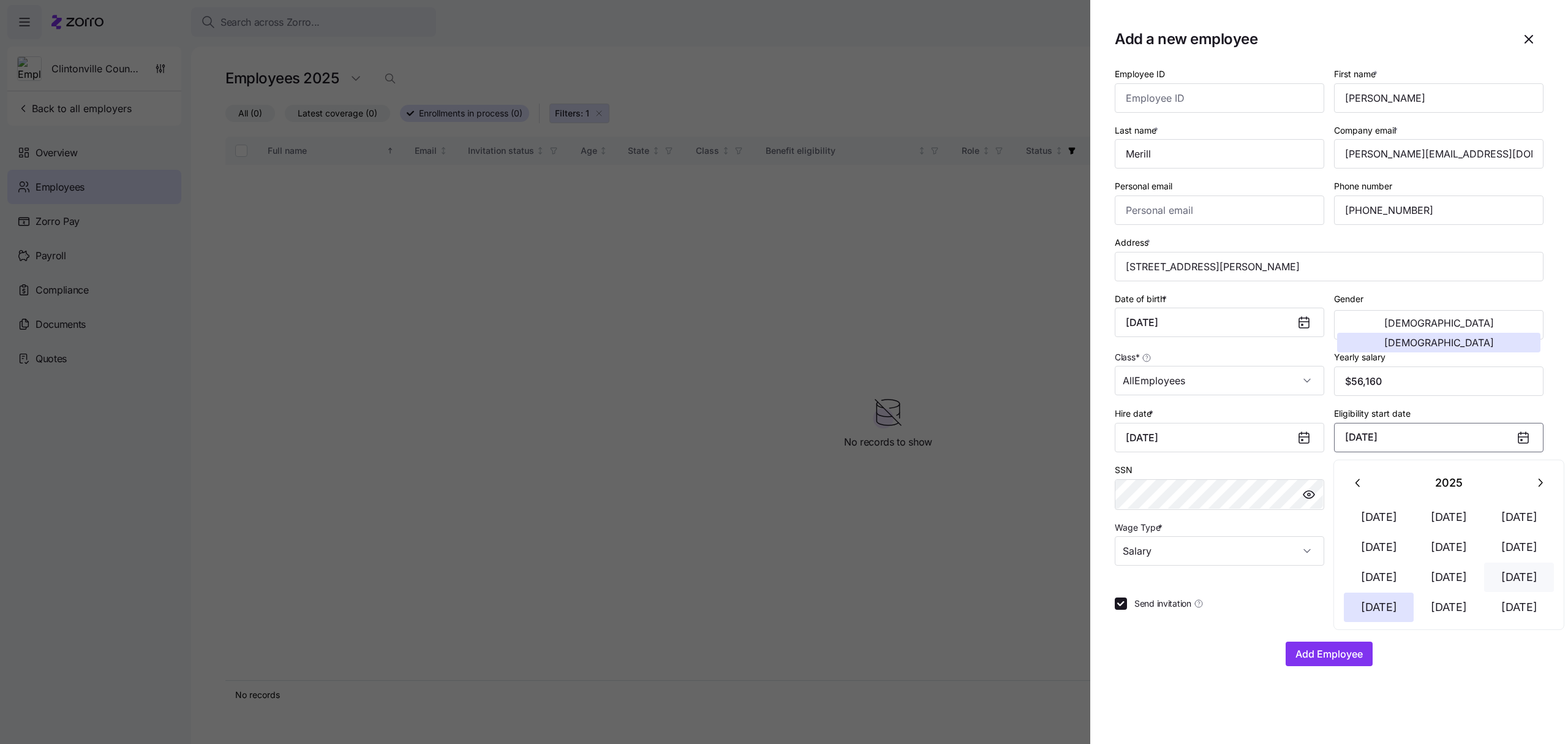
click at [1514, 572] on button "[DATE]" at bounding box center [1519, 577] width 70 height 29
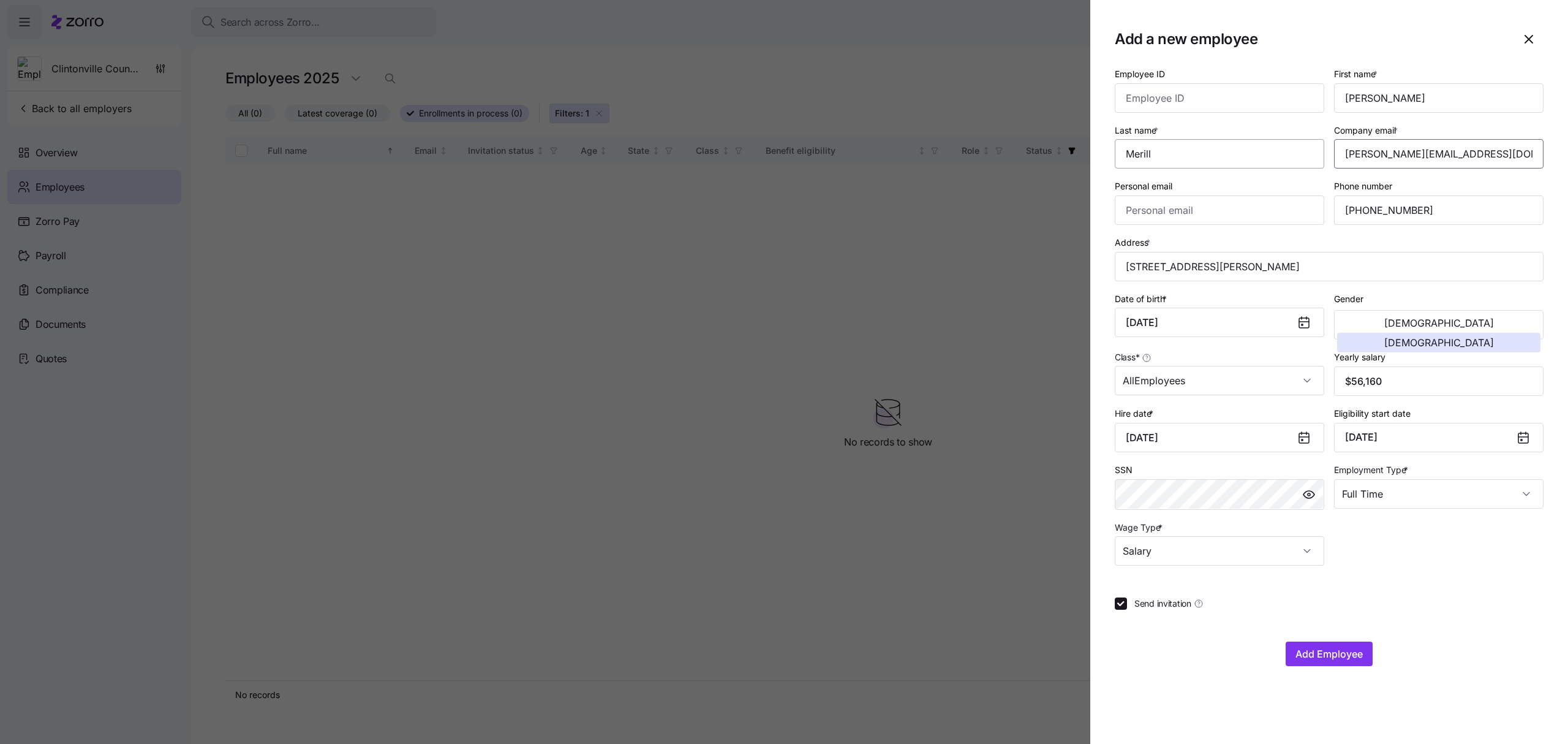
drag, startPoint x: 1507, startPoint y: 153, endPoint x: 1311, endPoint y: 153, distance: 196.0
click at [1311, 153] on div "Employee ID First name * [PERSON_NAME] Last name * [PERSON_NAME] Company email …" at bounding box center [1329, 316] width 439 height 509
click at [1353, 660] on span "Add Employee" at bounding box center [1328, 653] width 67 height 15
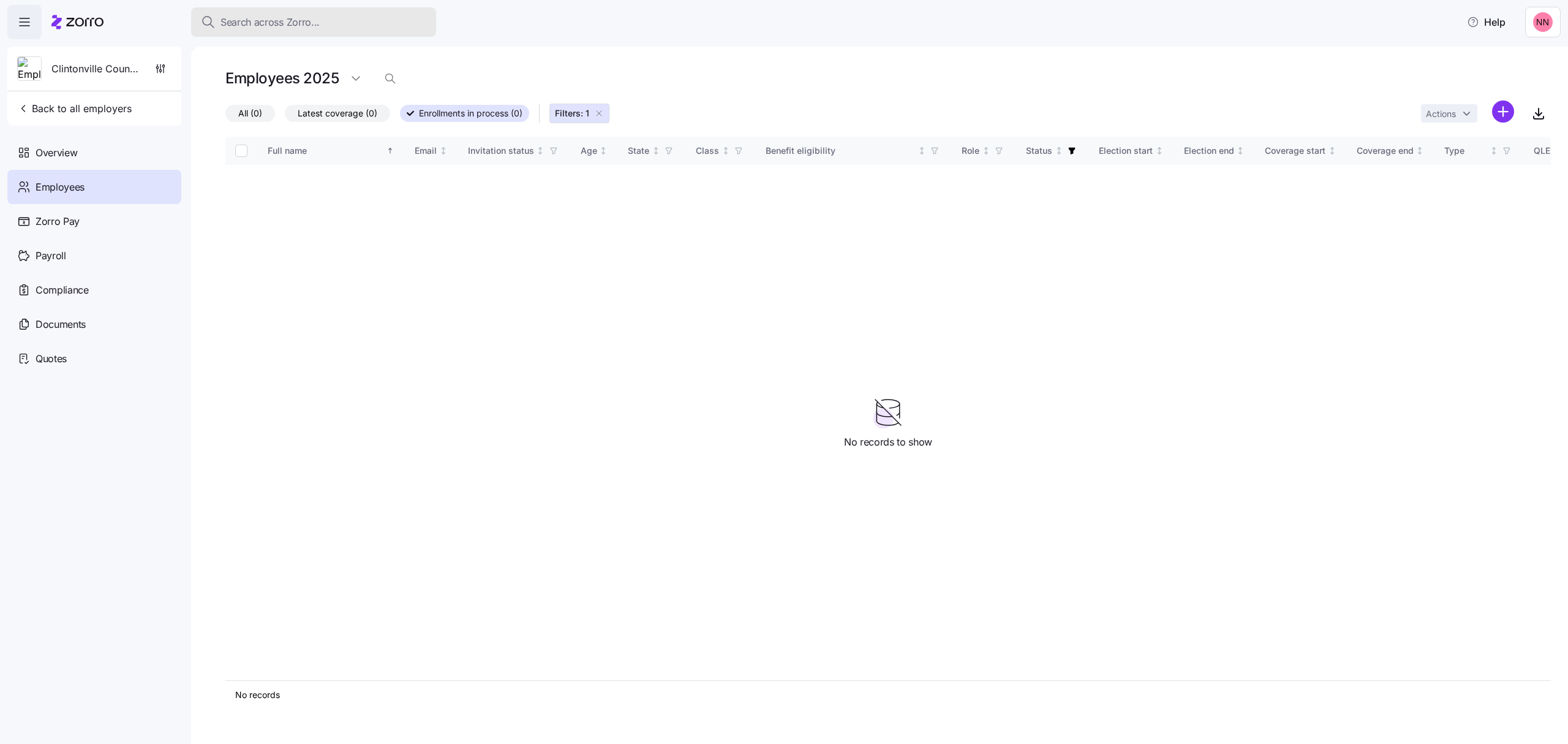
click at [294, 20] on span "Search across Zorro..." at bounding box center [270, 23] width 99 height 16
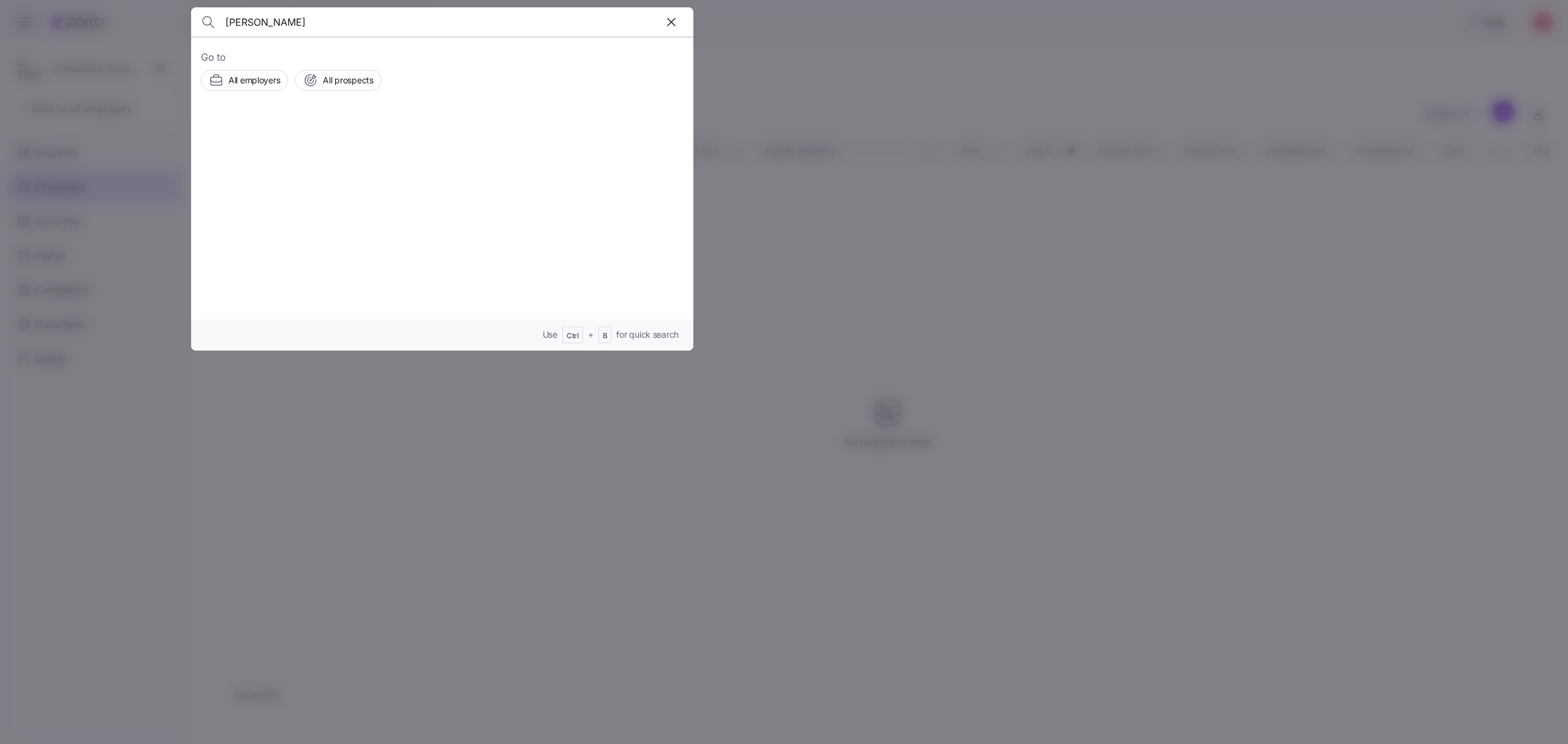
type input "[PERSON_NAME]"
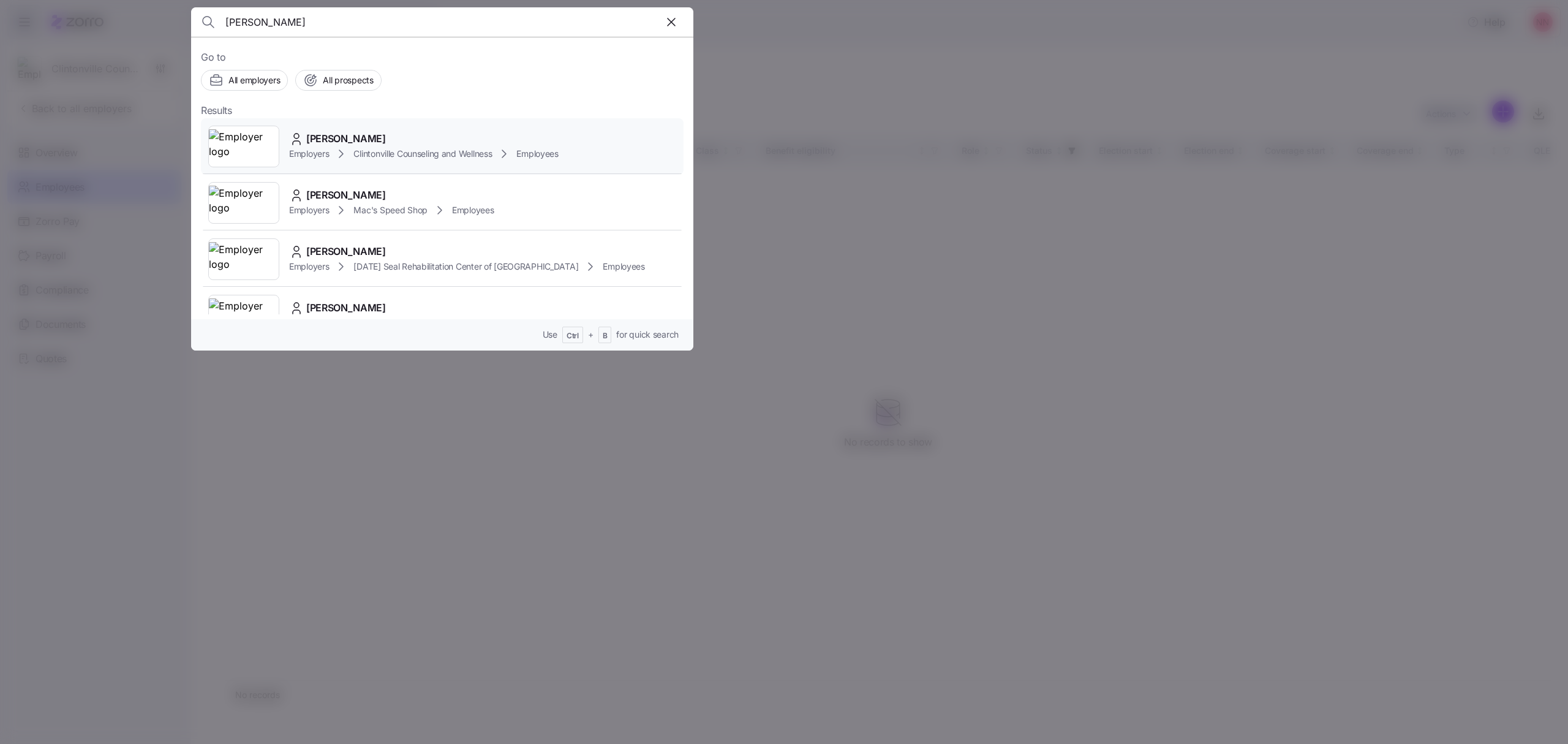
click at [331, 141] on span "[PERSON_NAME]" at bounding box center [346, 139] width 79 height 16
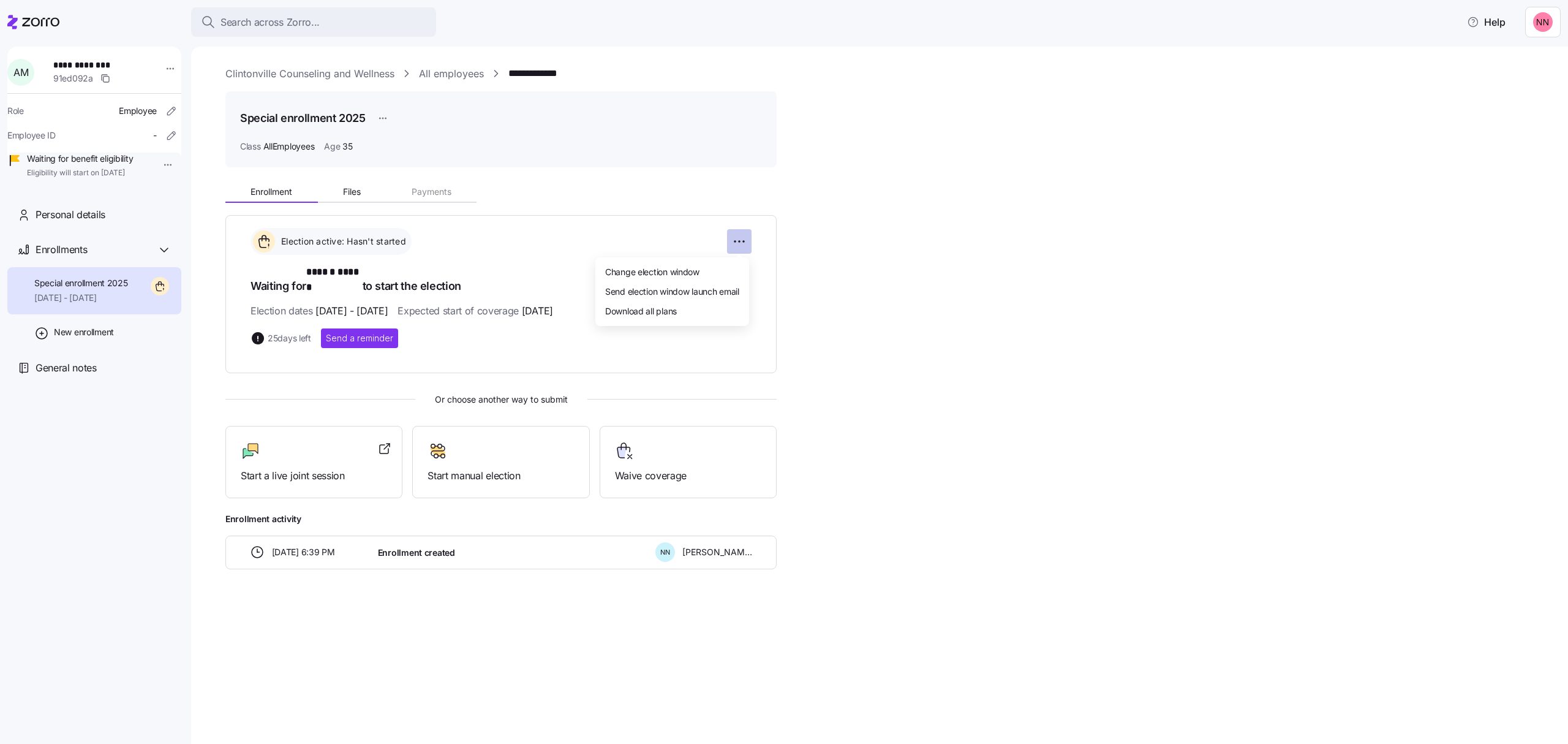
click at [734, 242] on html "**********" at bounding box center [784, 368] width 1568 height 737
click at [674, 268] on span "Change election window" at bounding box center [652, 272] width 94 height 12
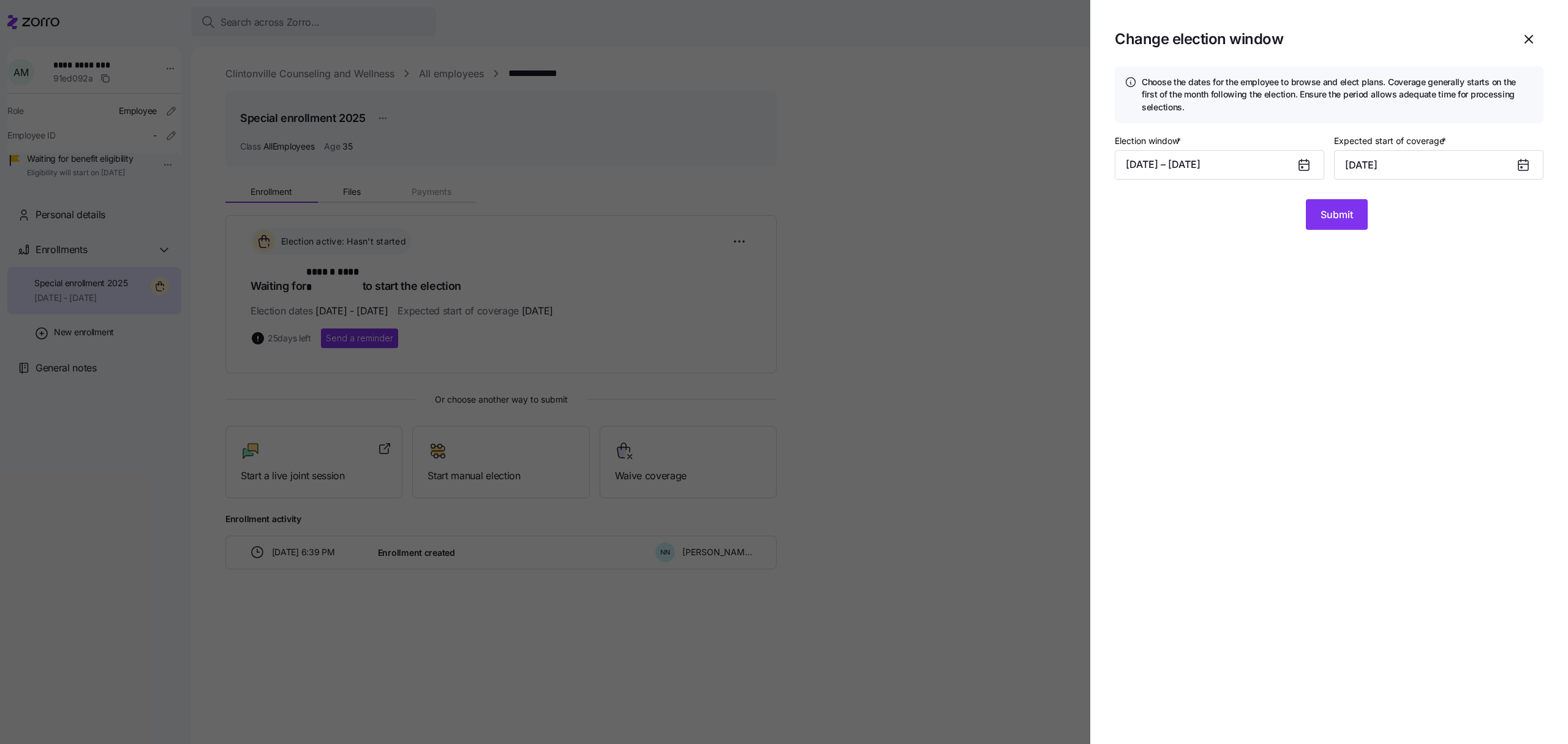
click at [1304, 165] on icon at bounding box center [1304, 165] width 10 height 10
click at [1218, 165] on button "[DATE] – [DATE]" at bounding box center [1220, 164] width 210 height 29
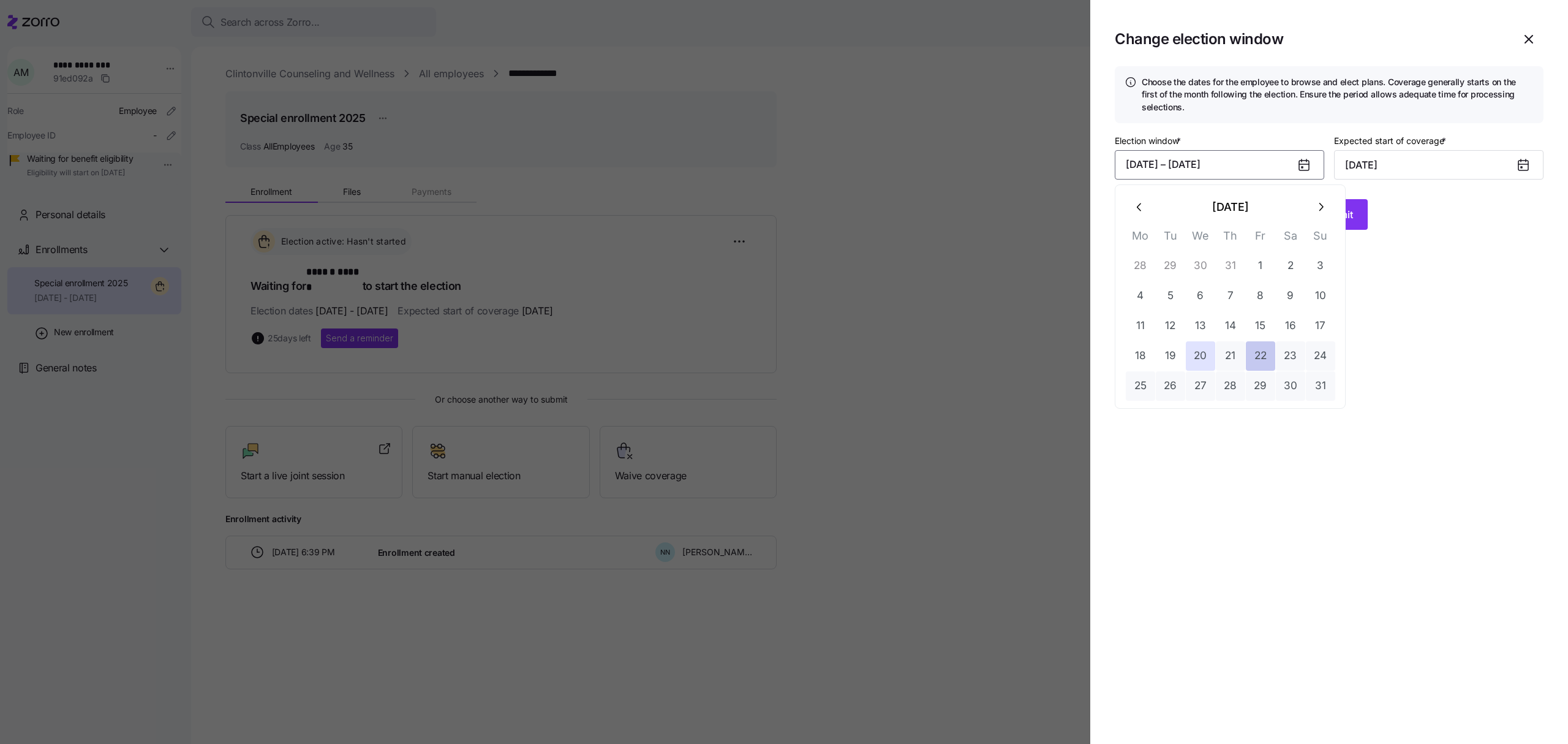
click at [1267, 356] on button "22" at bounding box center [1260, 356] width 29 height 29
click at [1202, 356] on button "20" at bounding box center [1200, 356] width 29 height 29
type input "[DATE]"
click at [1275, 165] on button "[DATE] – [DATE]" at bounding box center [1220, 164] width 210 height 29
click at [1135, 385] on button "25" at bounding box center [1140, 386] width 29 height 29
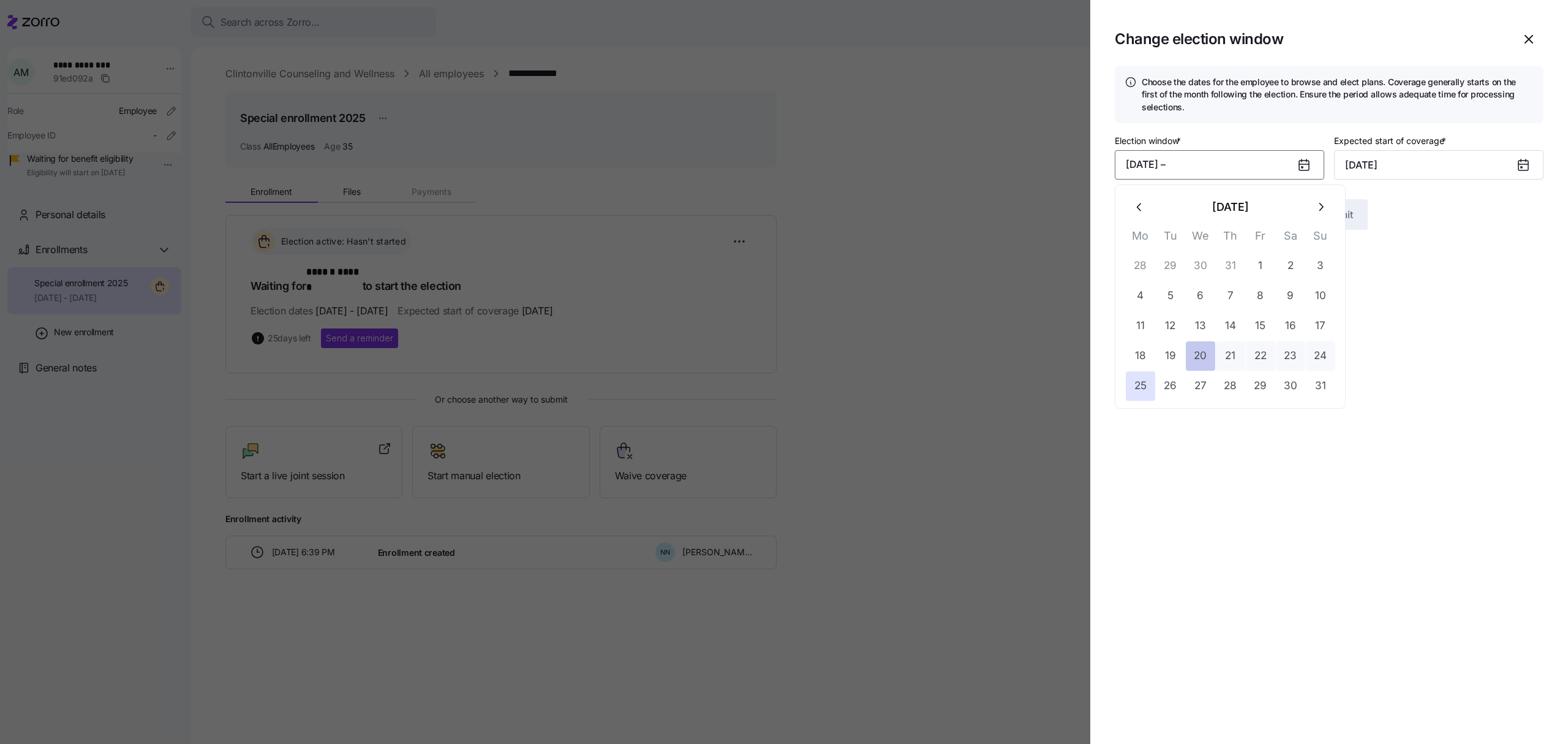
click at [1205, 346] on button "20" at bounding box center [1200, 356] width 29 height 29
click at [1209, 167] on button "[DATE] – [DATE]" at bounding box center [1220, 164] width 210 height 29
click at [1440, 190] on div "Election window * [DATE] – [DATE] Expected start of coverage * [DATE]" at bounding box center [1329, 166] width 428 height 66
click at [1314, 211] on button "Submit" at bounding box center [1336, 214] width 62 height 31
